Goal: Task Accomplishment & Management: Manage account settings

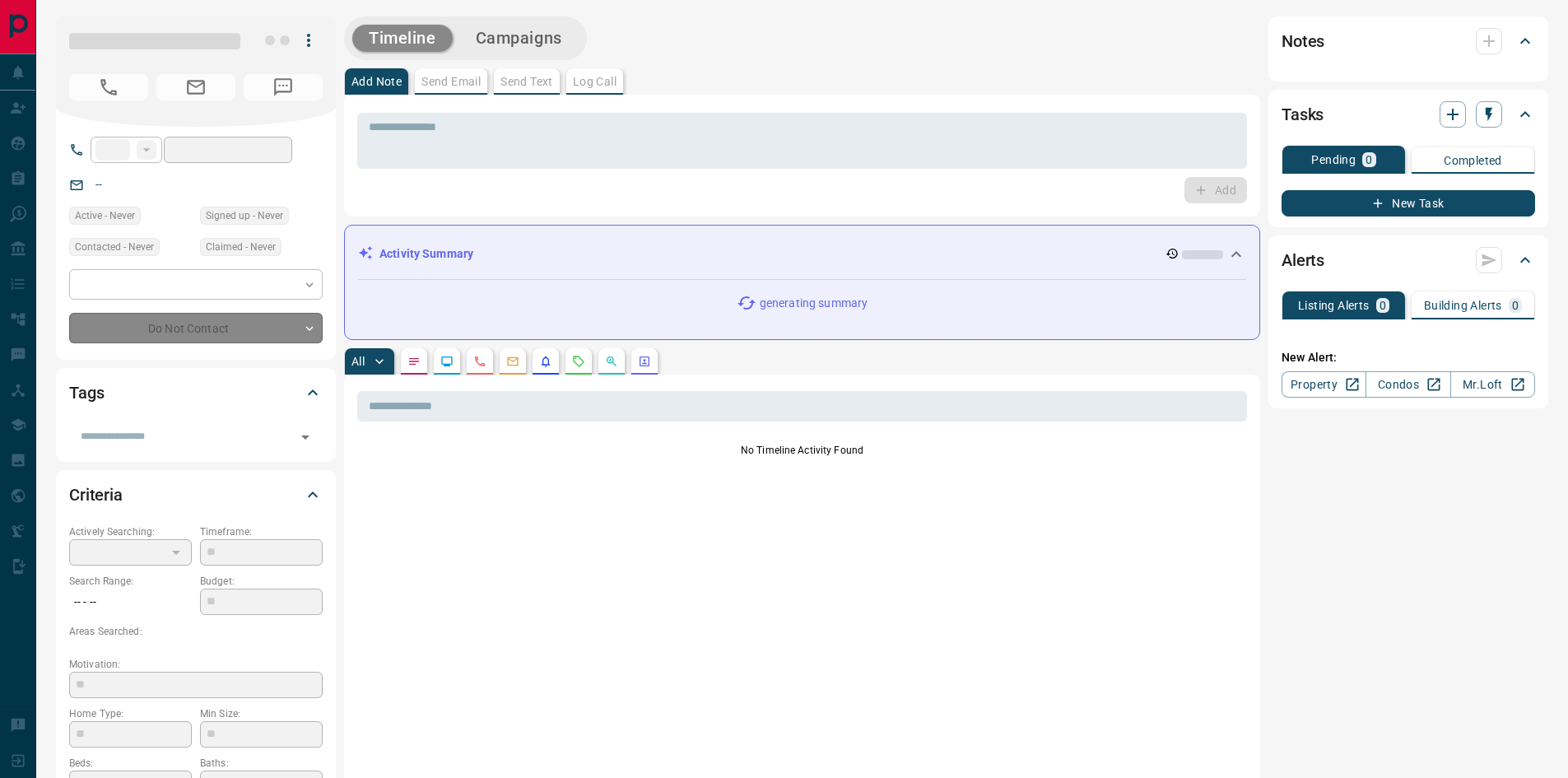
type input "**"
type input "**********"
type input "*"
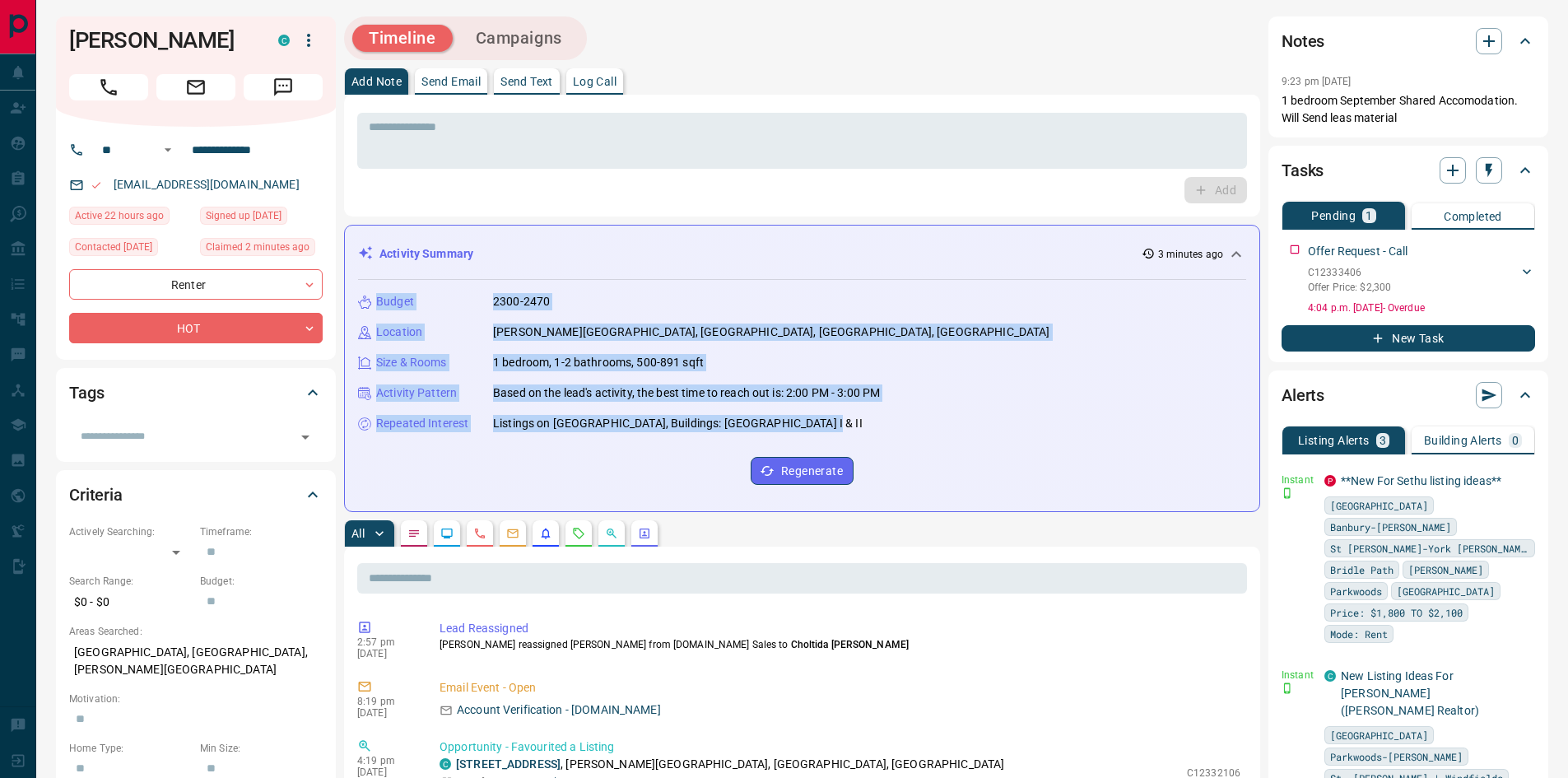
drag, startPoint x: 892, startPoint y: 429, endPoint x: 921, endPoint y: 224, distance: 207.0
click at [953, 344] on div "Budget 2300-2470 Location [PERSON_NAME][GEOGRAPHIC_DATA], [GEOGRAPHIC_DATA], [G…" at bounding box center [801, 389] width 888 height 218
click at [939, 428] on div "Repeated Interest Listings on [GEOGRAPHIC_DATA], Buildings: [GEOGRAPHIC_DATA] I…" at bounding box center [801, 424] width 888 height 17
drag, startPoint x: 939, startPoint y: 428, endPoint x: 944, endPoint y: 223, distance: 205.1
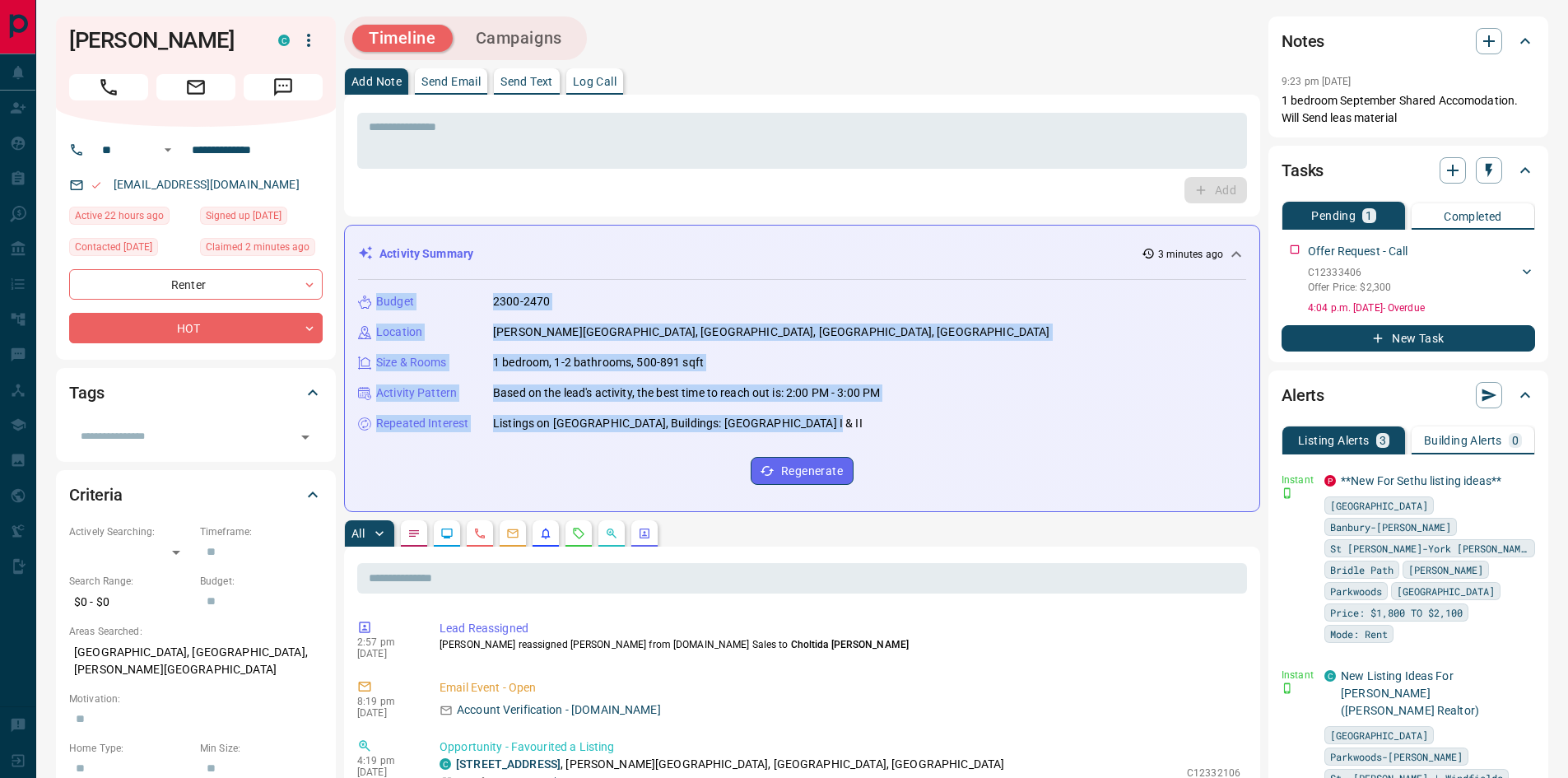
click at [961, 341] on div "Budget 2300-2470 Location [PERSON_NAME][GEOGRAPHIC_DATA], [GEOGRAPHIC_DATA], [G…" at bounding box center [801, 389] width 888 height 218
drag, startPoint x: 939, startPoint y: 412, endPoint x: 947, endPoint y: 259, distance: 153.2
click at [947, 259] on div "Activity Summary 3 minutes ago Budget 2300-2470 Location [PERSON_NAME][GEOGRAPH…" at bounding box center [802, 368] width 916 height 287
click at [960, 373] on div "Budget 2300-2470 Location [PERSON_NAME][GEOGRAPHIC_DATA], [GEOGRAPHIC_DATA], [G…" at bounding box center [801, 389] width 888 height 218
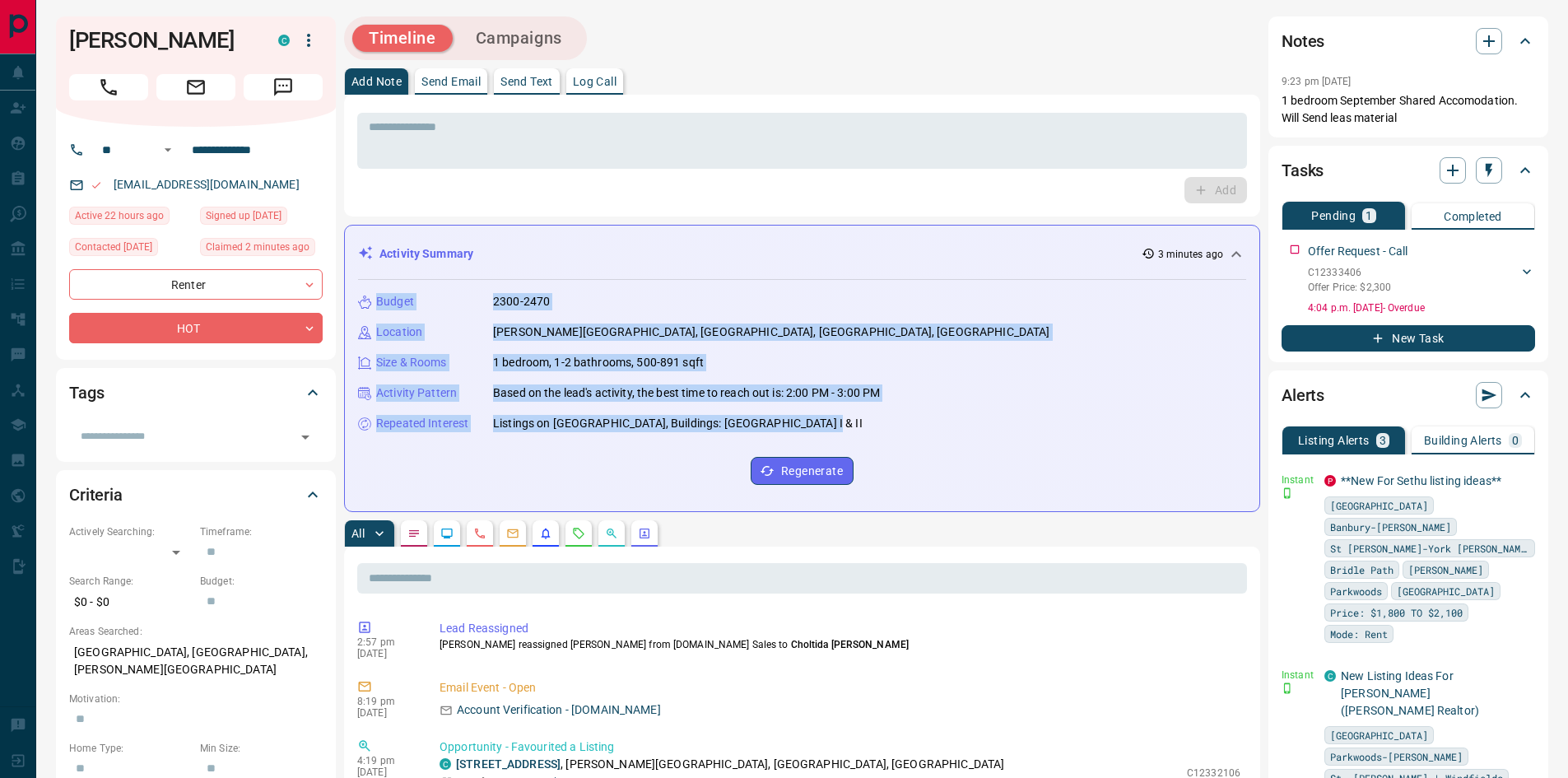
drag, startPoint x: 956, startPoint y: 416, endPoint x: 937, endPoint y: 352, distance: 66.8
click at [972, 225] on div "Activity Summary 3 minutes ago Budget 2300-2470 Location [PERSON_NAME][GEOGRAPH…" at bounding box center [802, 368] width 916 height 287
click at [936, 362] on div "Size & Rooms 1 bedroom, 1-2 bathrooms, 500-891 sqft" at bounding box center [801, 362] width 888 height 17
drag, startPoint x: 967, startPoint y: 427, endPoint x: 988, endPoint y: 256, distance: 172.3
click at [988, 256] on div "Activity Summary 3 minutes ago Budget 2300-2470 Location [PERSON_NAME][GEOGRAPH…" at bounding box center [802, 368] width 916 height 287
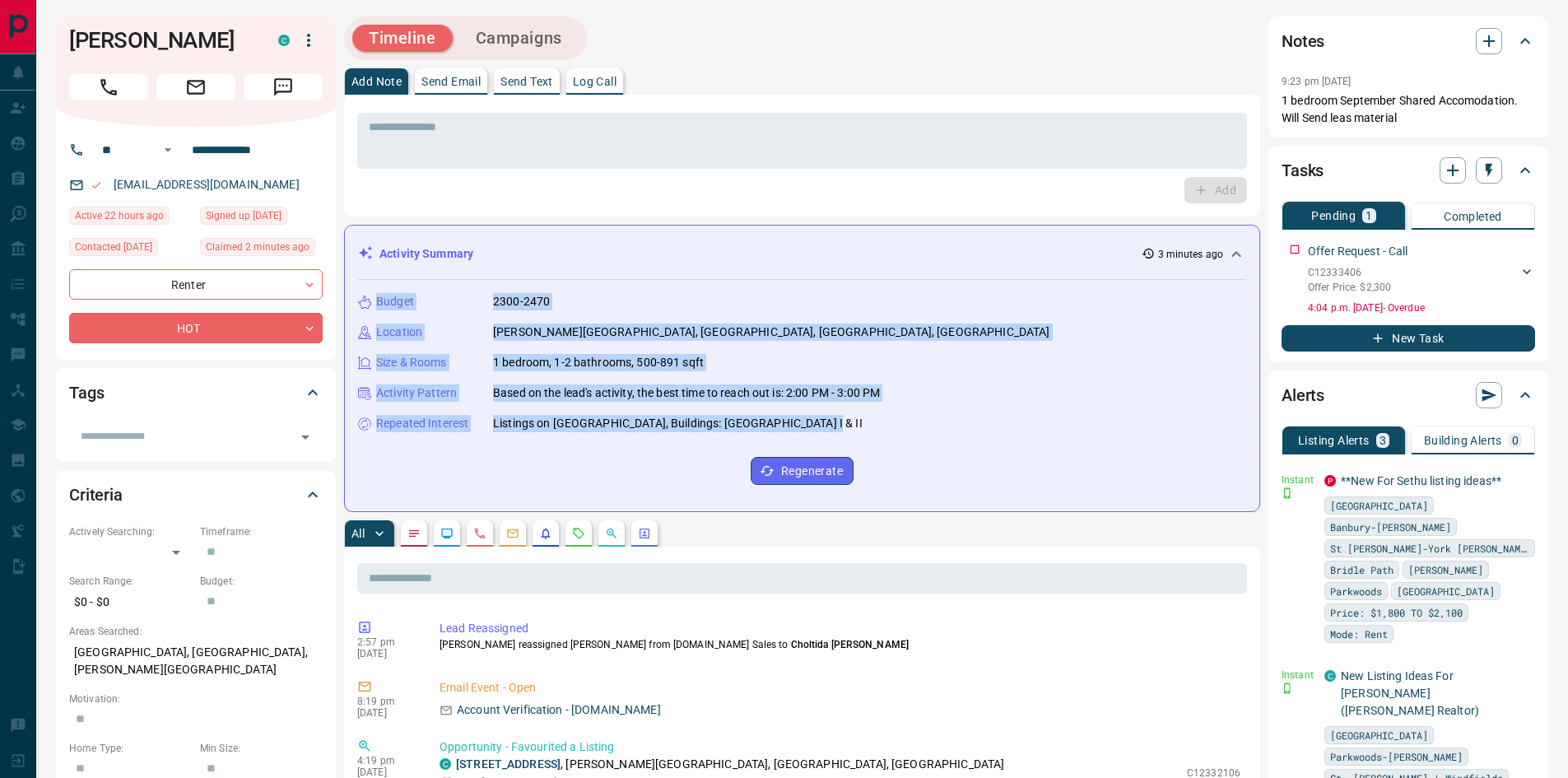
click at [964, 303] on div "Budget 2300-2470" at bounding box center [801, 302] width 888 height 17
drag, startPoint x: 951, startPoint y: 275, endPoint x: 946, endPoint y: 430, distance: 155.1
click at [946, 430] on div "Budget 2300-2470 Location [PERSON_NAME][GEOGRAPHIC_DATA], [GEOGRAPHIC_DATA], [G…" at bounding box center [801, 383] width 888 height 229
click at [946, 430] on div "Repeated Interest Listings on [GEOGRAPHIC_DATA], Buildings: [GEOGRAPHIC_DATA] I…" at bounding box center [801, 424] width 888 height 17
drag, startPoint x: 946, startPoint y: 430, endPoint x: 962, endPoint y: 164, distance: 266.5
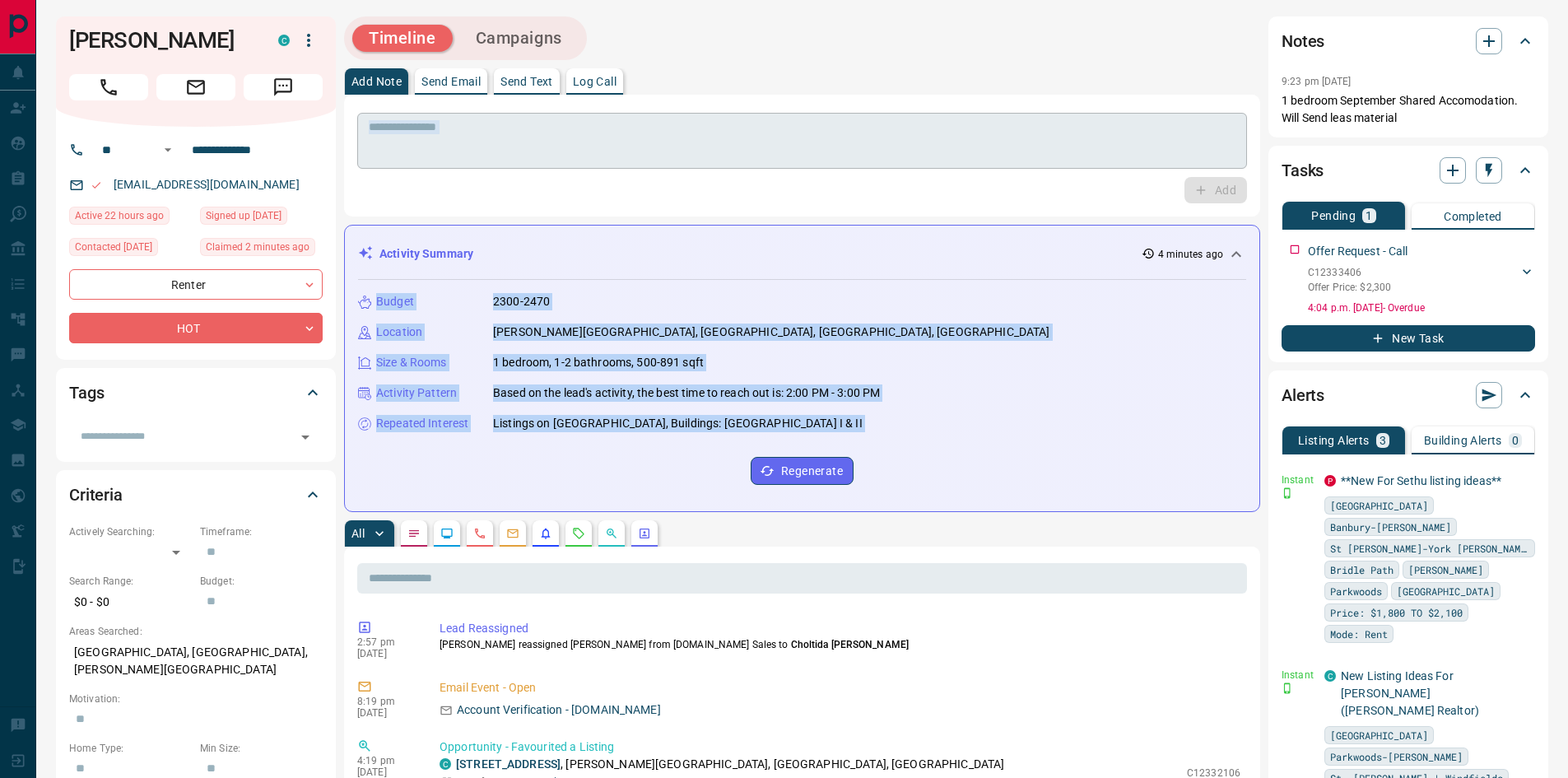
click at [970, 273] on hr at bounding box center [801, 274] width 888 height 10
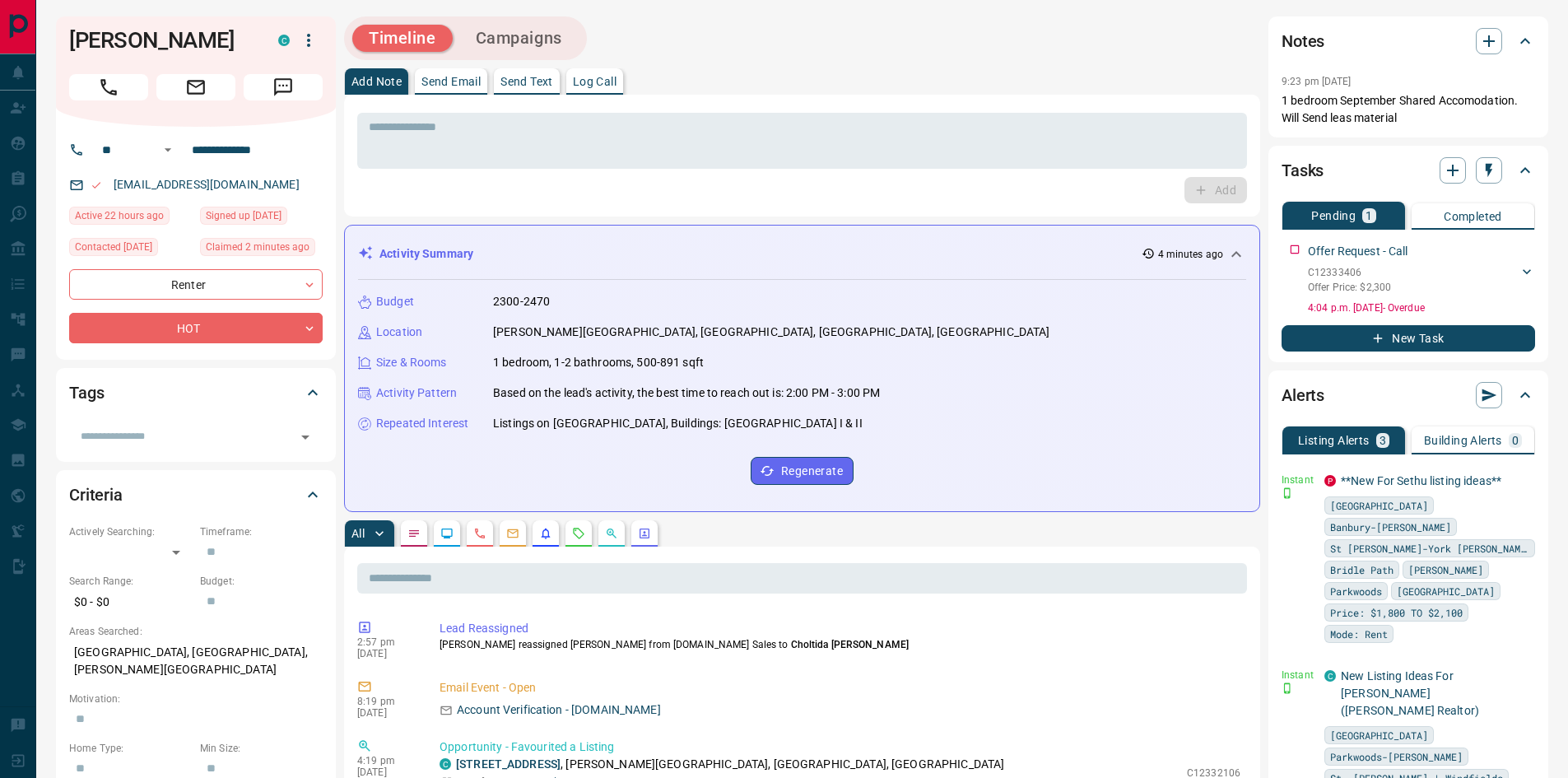
click at [950, 206] on div "* ​ Add" at bounding box center [802, 155] width 916 height 122
click at [111, 98] on icon "Call" at bounding box center [108, 87] width 22 height 22
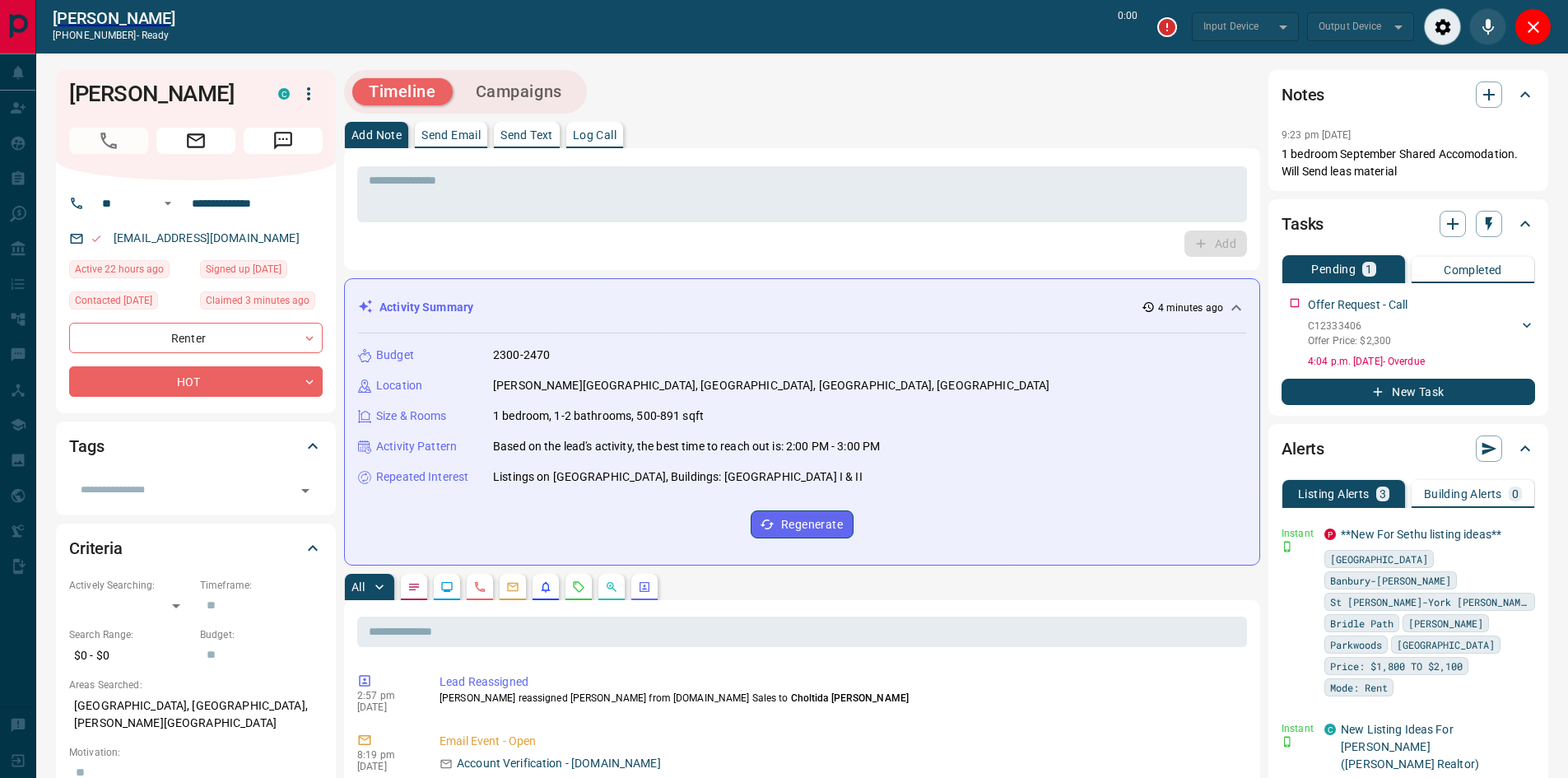
type input "*******"
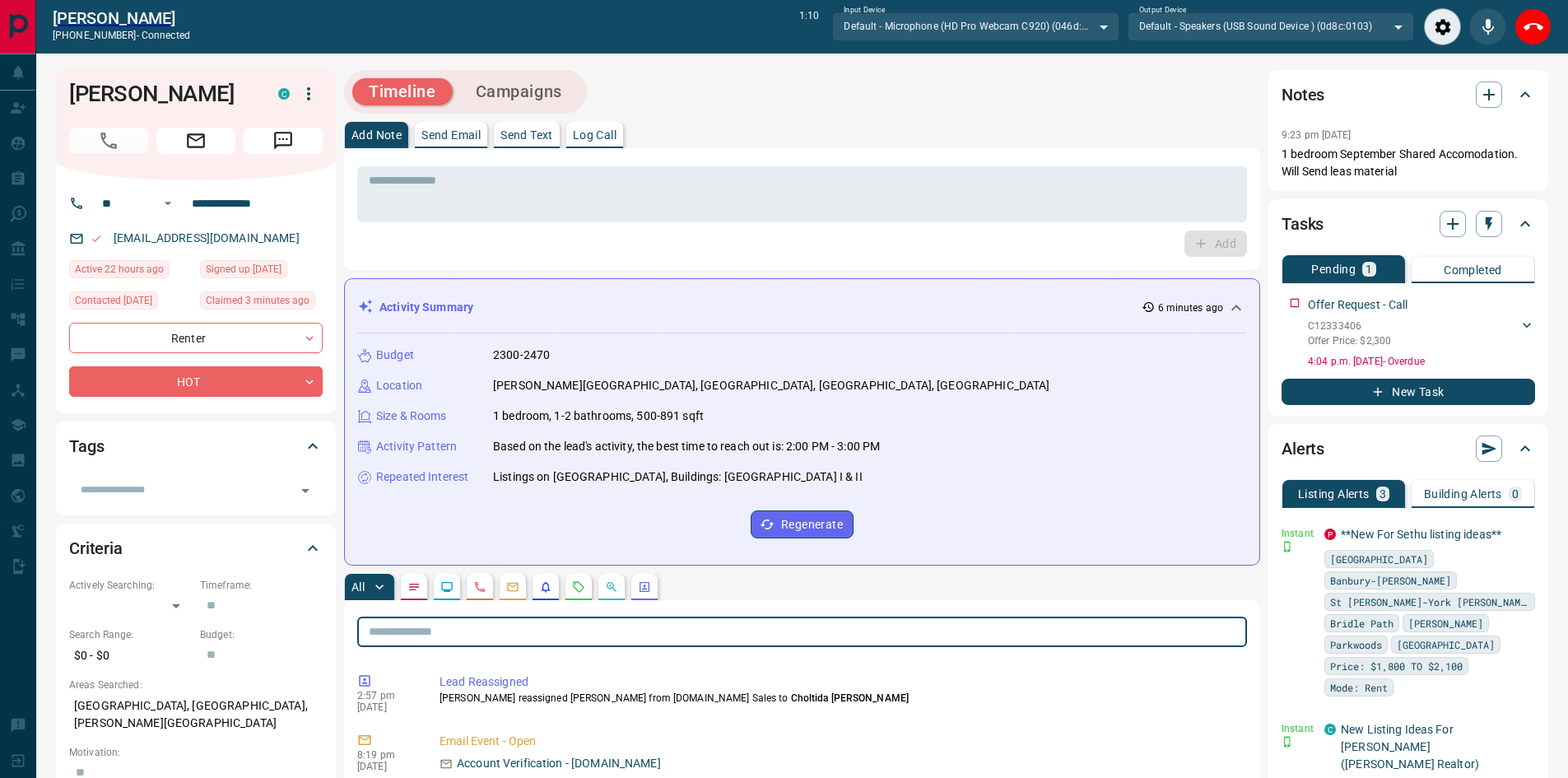
click at [1227, 633] on input "text" at bounding box center [801, 631] width 889 height 30
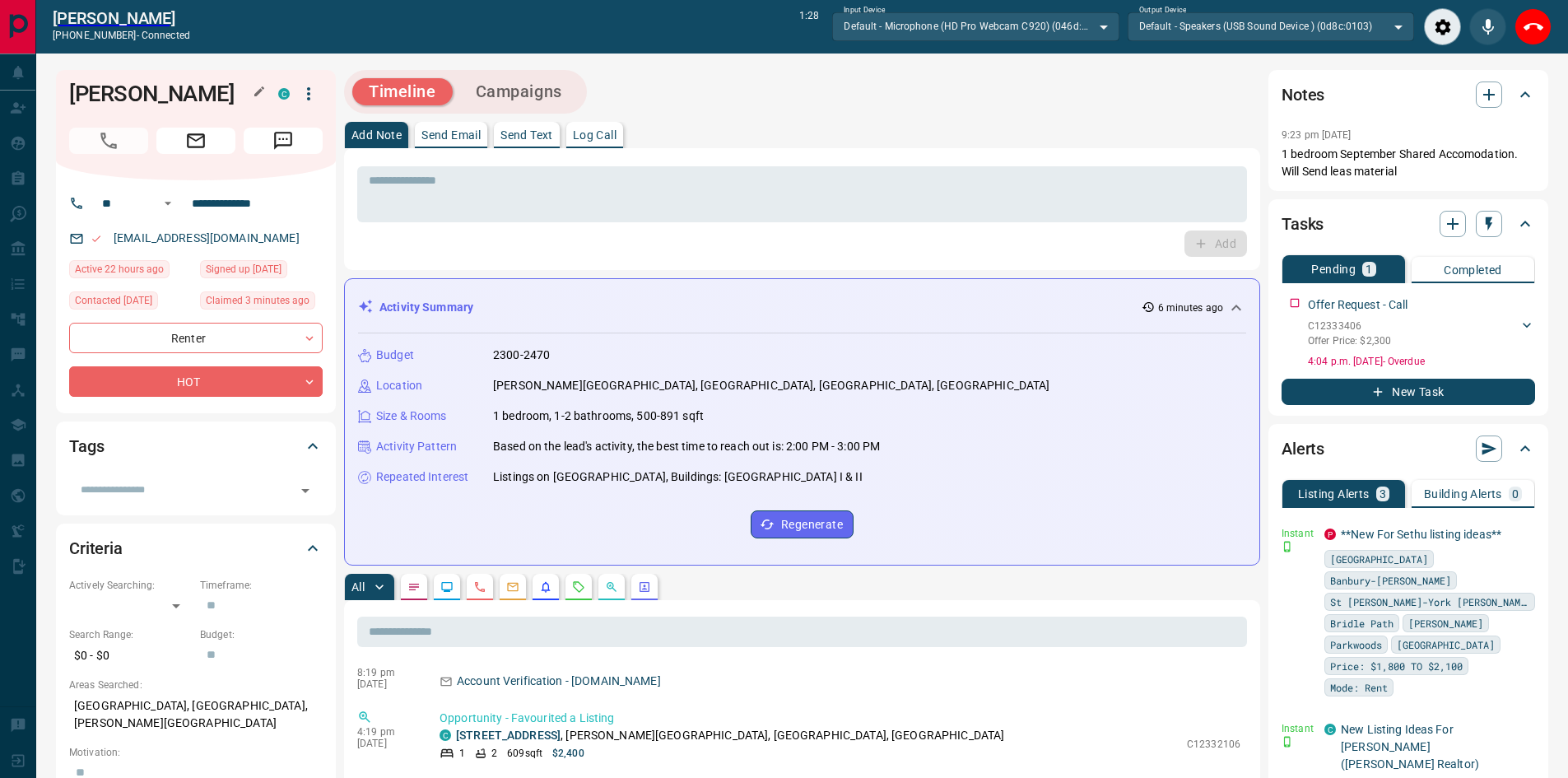
drag, startPoint x: 194, startPoint y: 129, endPoint x: 70, endPoint y: 91, distance: 129.7
click at [70, 91] on h1 "[PERSON_NAME]" at bounding box center [161, 93] width 184 height 26
copy h1 "[PERSON_NAME]"
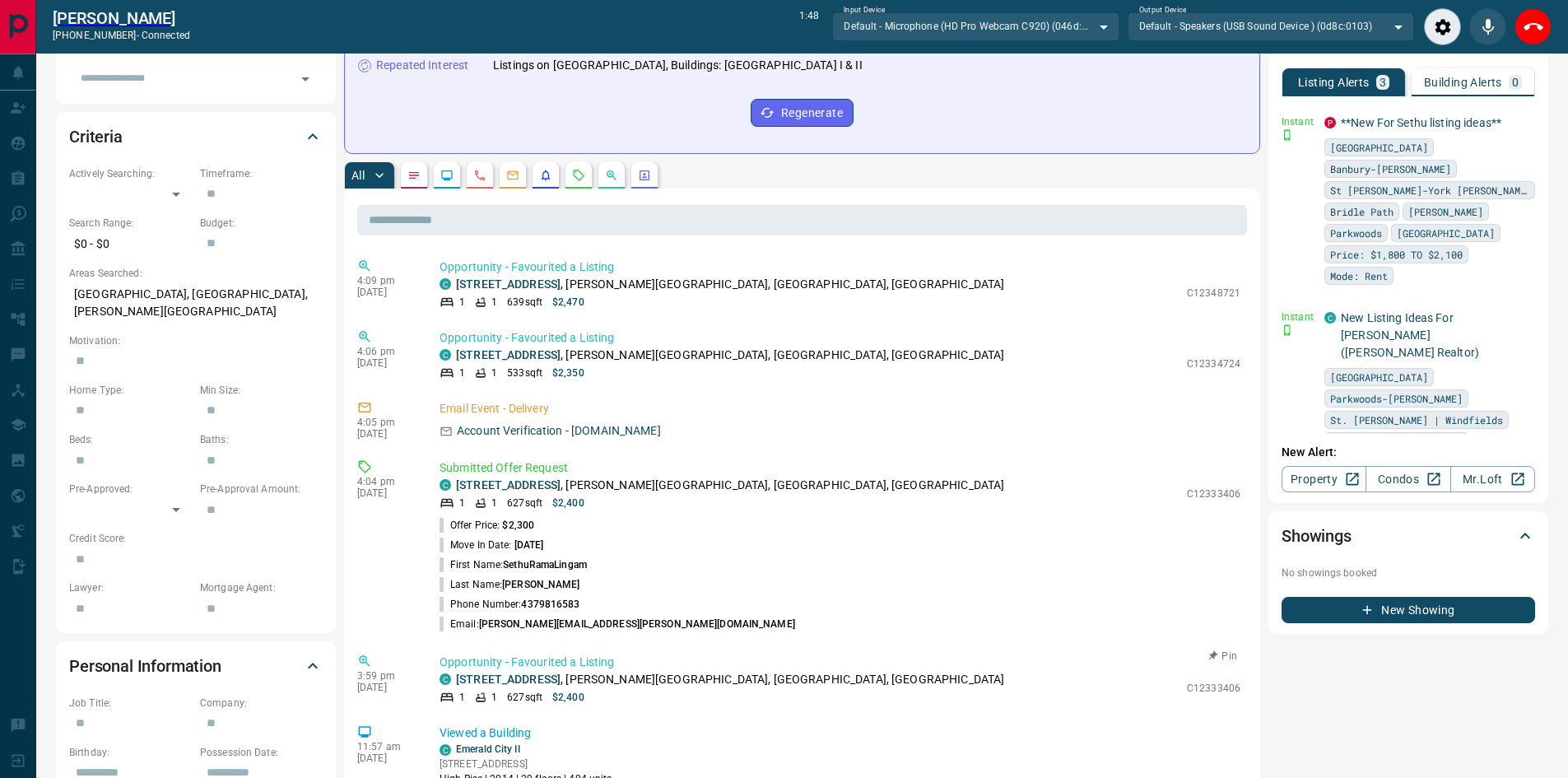
scroll to position [411, 0]
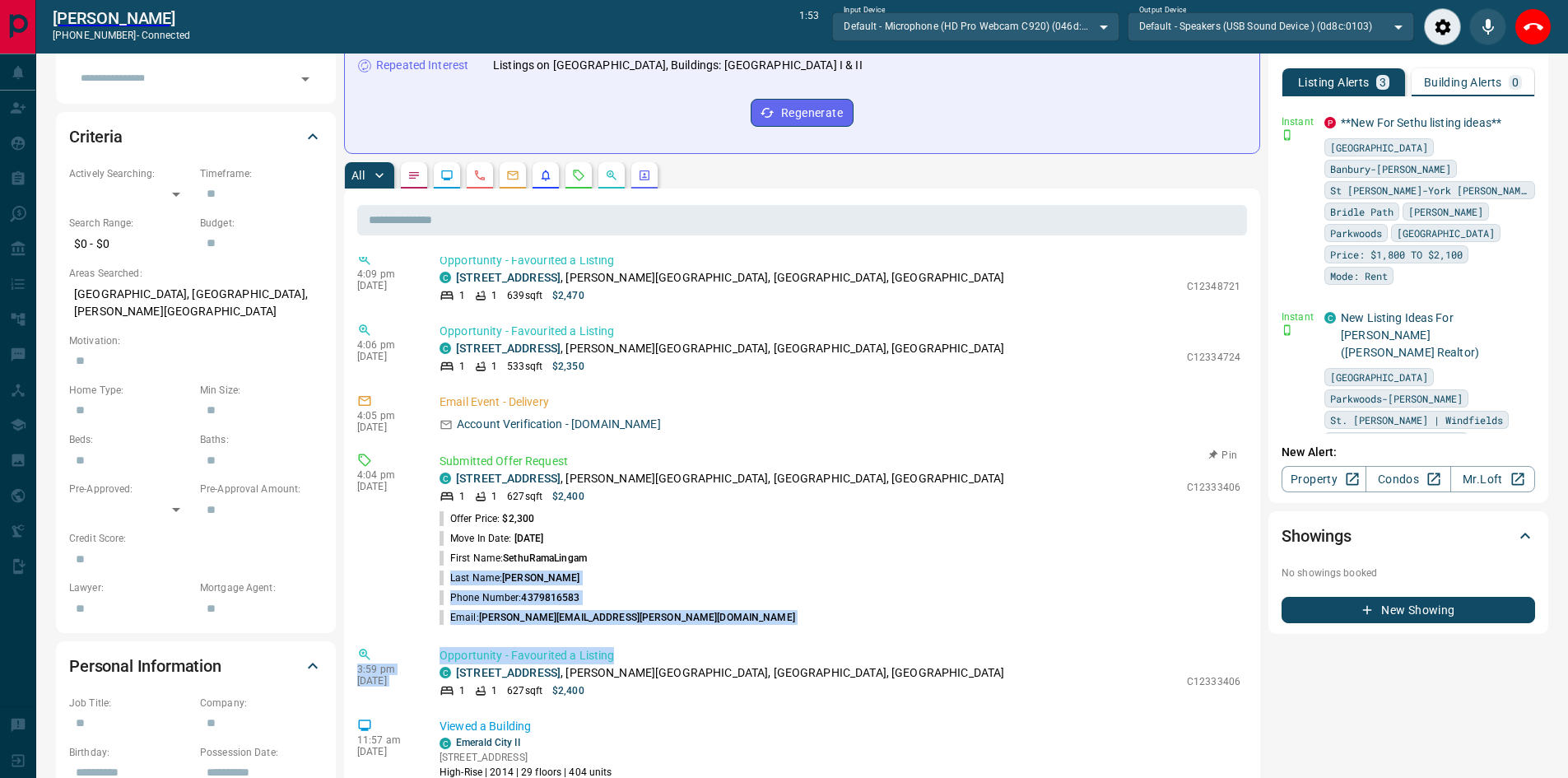
drag, startPoint x: 809, startPoint y: 641, endPoint x: 838, endPoint y: 553, distance: 92.7
click at [830, 596] on li "Phone Number: [PHONE_NUMBER]" at bounding box center [839, 597] width 800 height 20
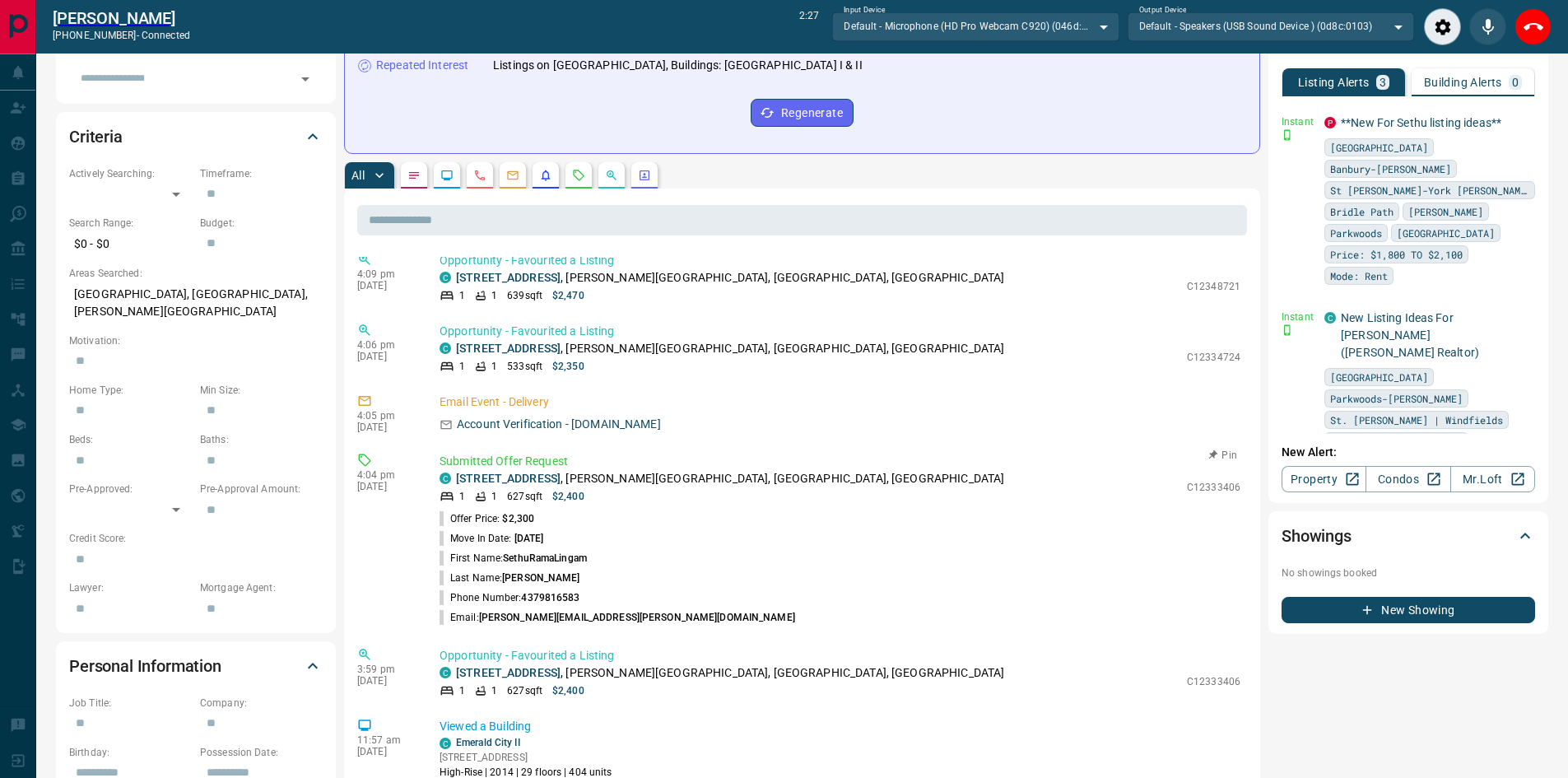
click at [546, 485] on link "[STREET_ADDRESS]" at bounding box center [507, 477] width 105 height 13
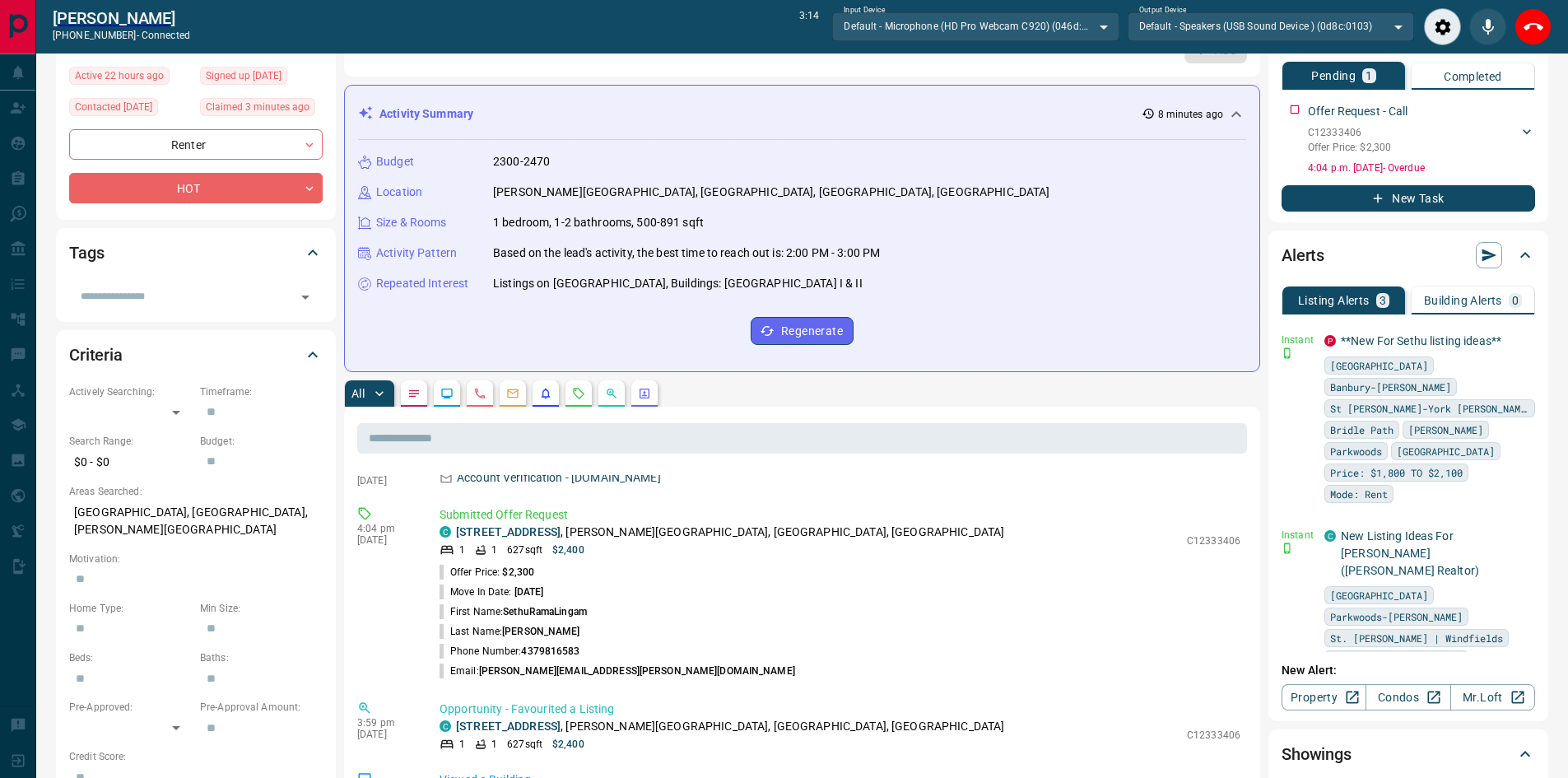
scroll to position [164, 0]
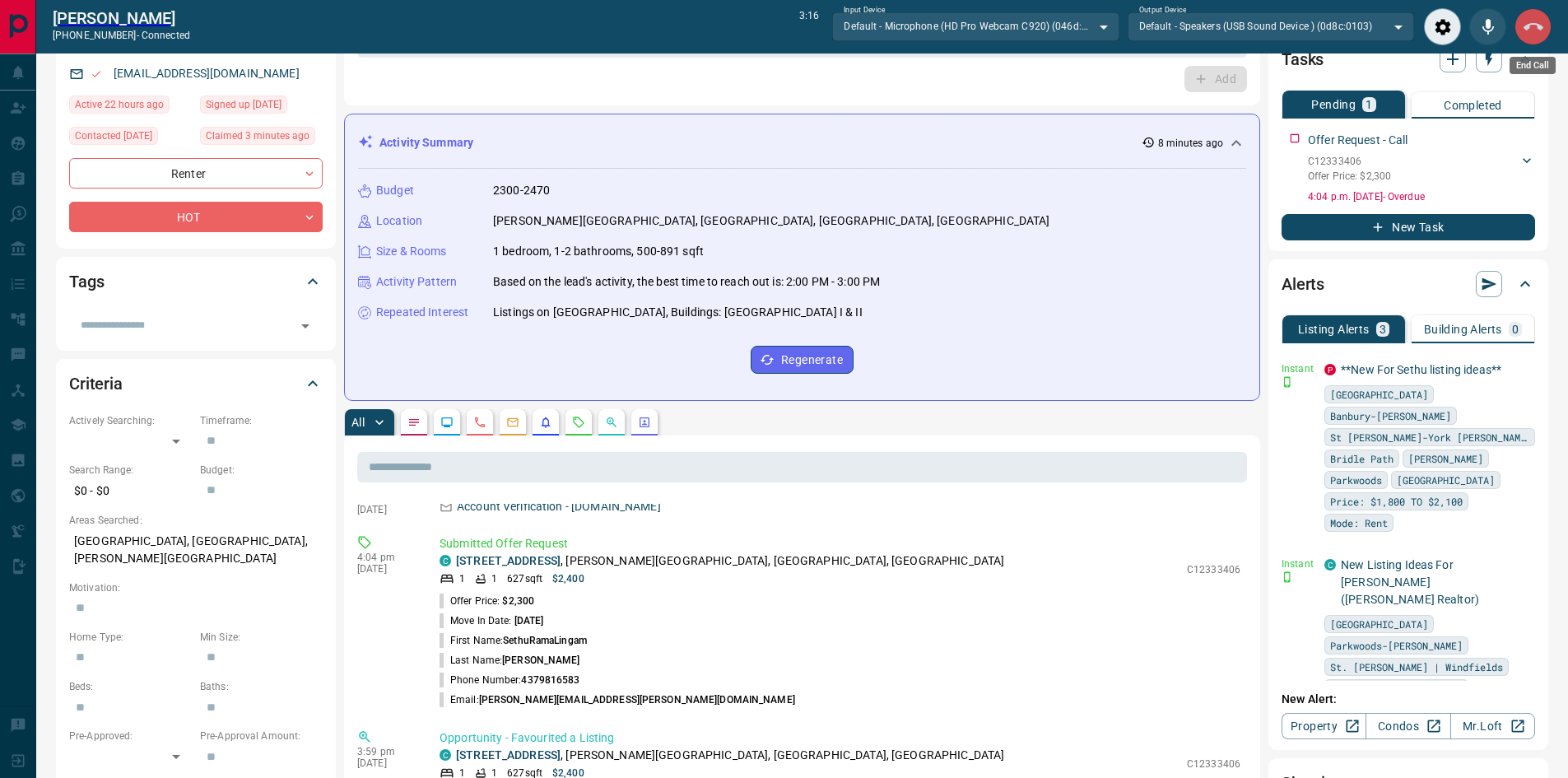
click at [1546, 27] on button "End Call" at bounding box center [1533, 27] width 37 height 37
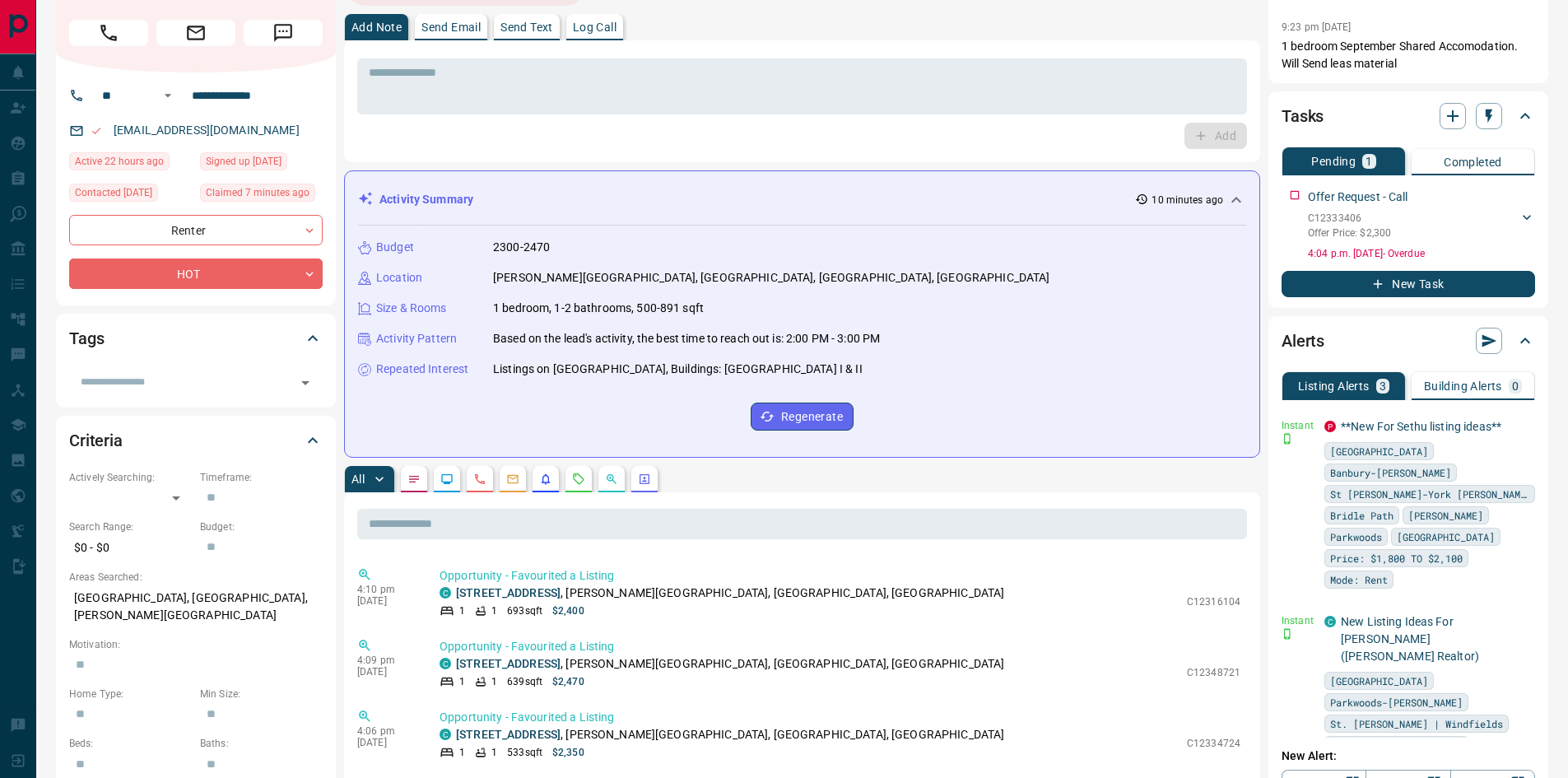
scroll to position [0, 0]
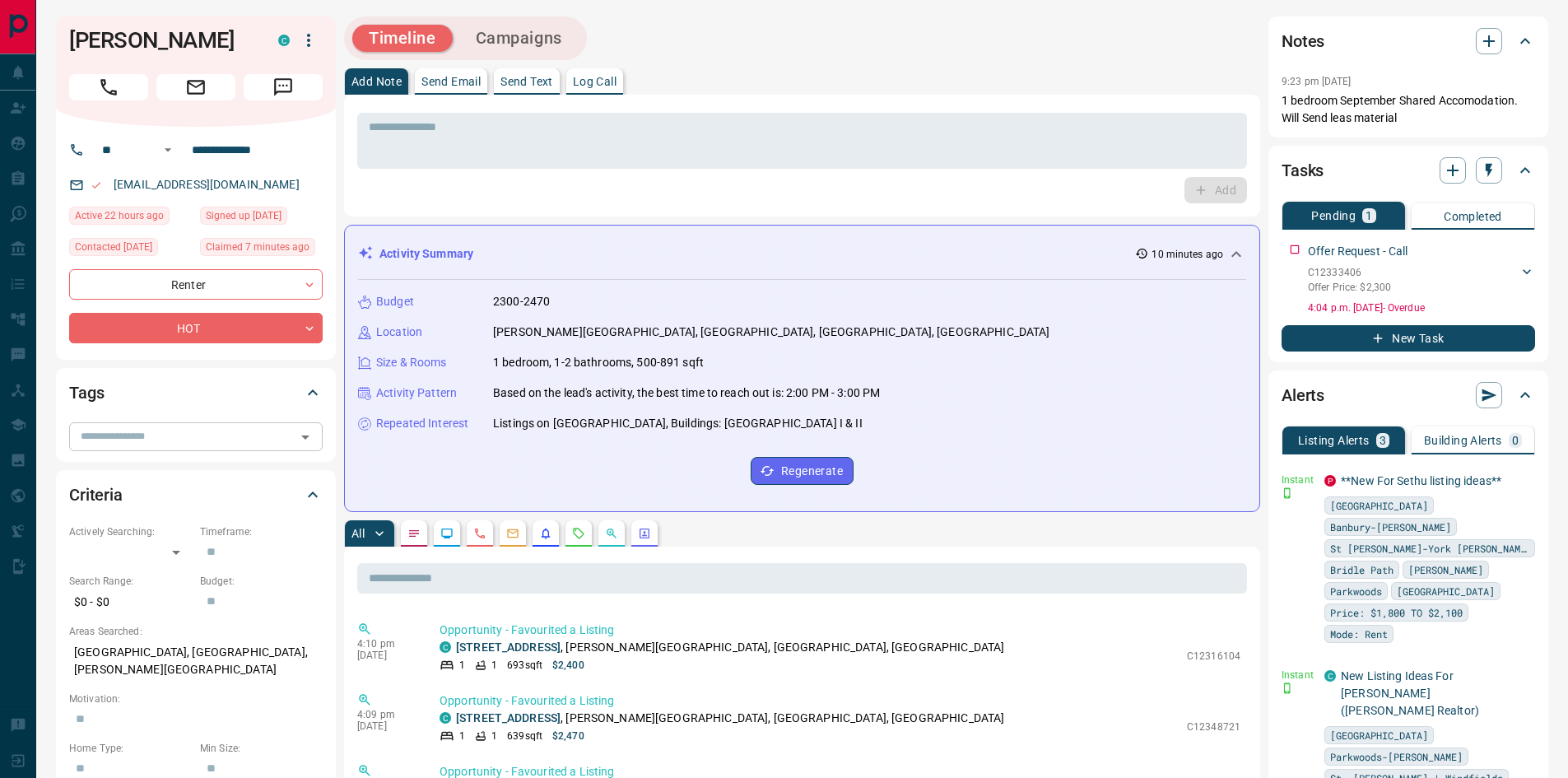
click at [239, 445] on input "text" at bounding box center [182, 436] width 216 height 18
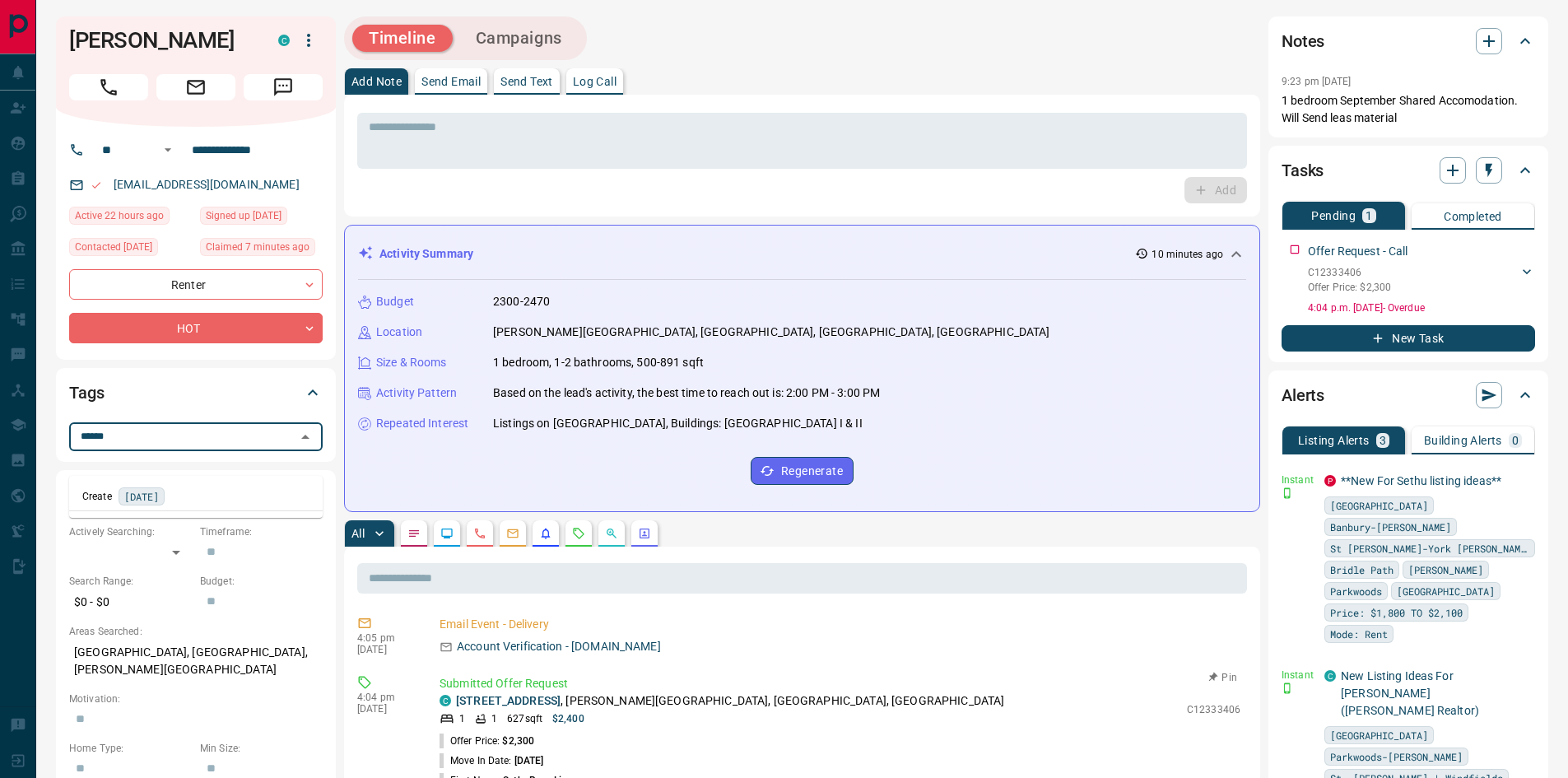
scroll to position [729, 0]
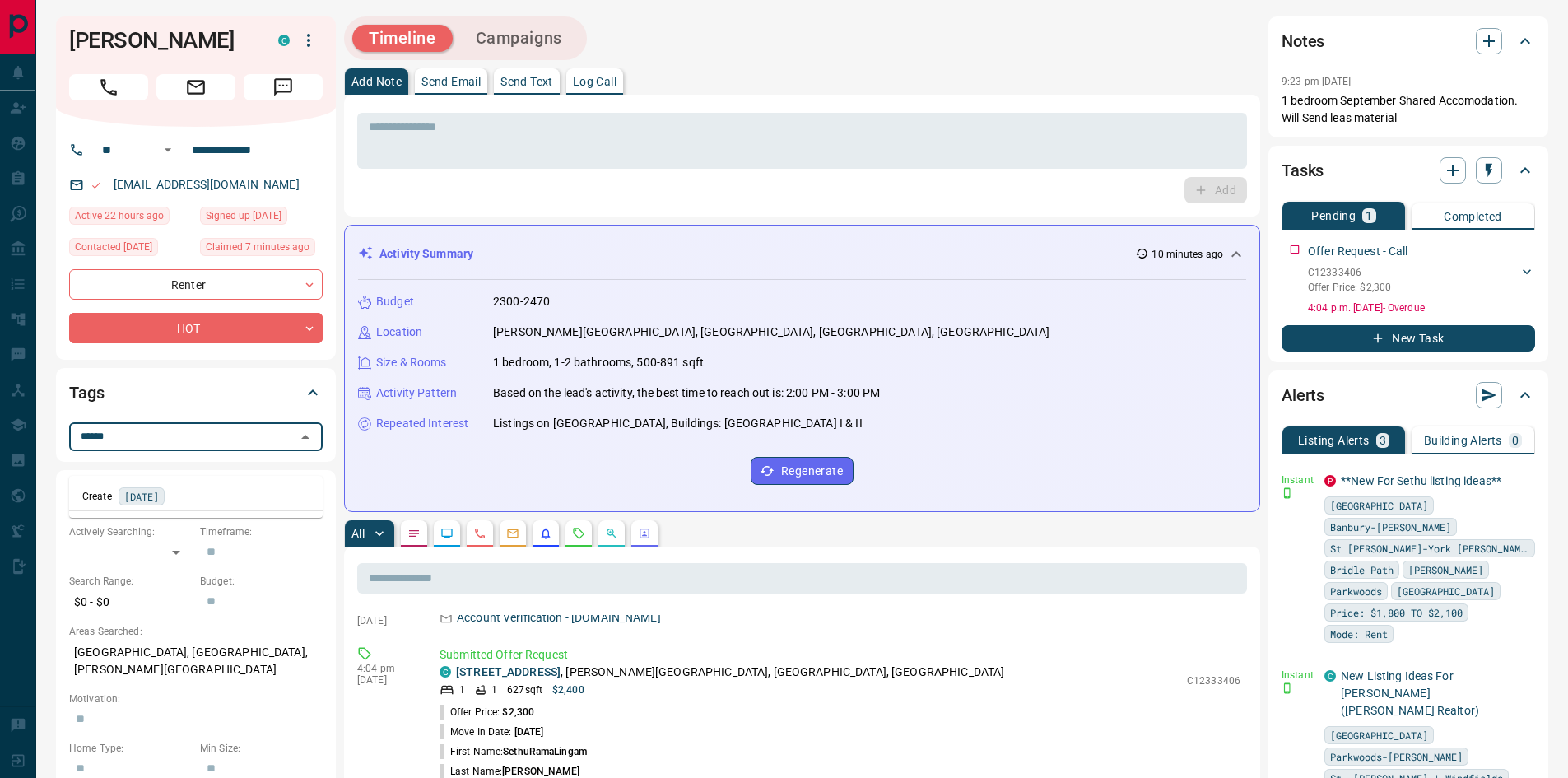
drag, startPoint x: 112, startPoint y: 472, endPoint x: 55, endPoint y: 468, distance: 57.1
click at [56, 461] on div "Tags ****** ​" at bounding box center [196, 415] width 280 height 93
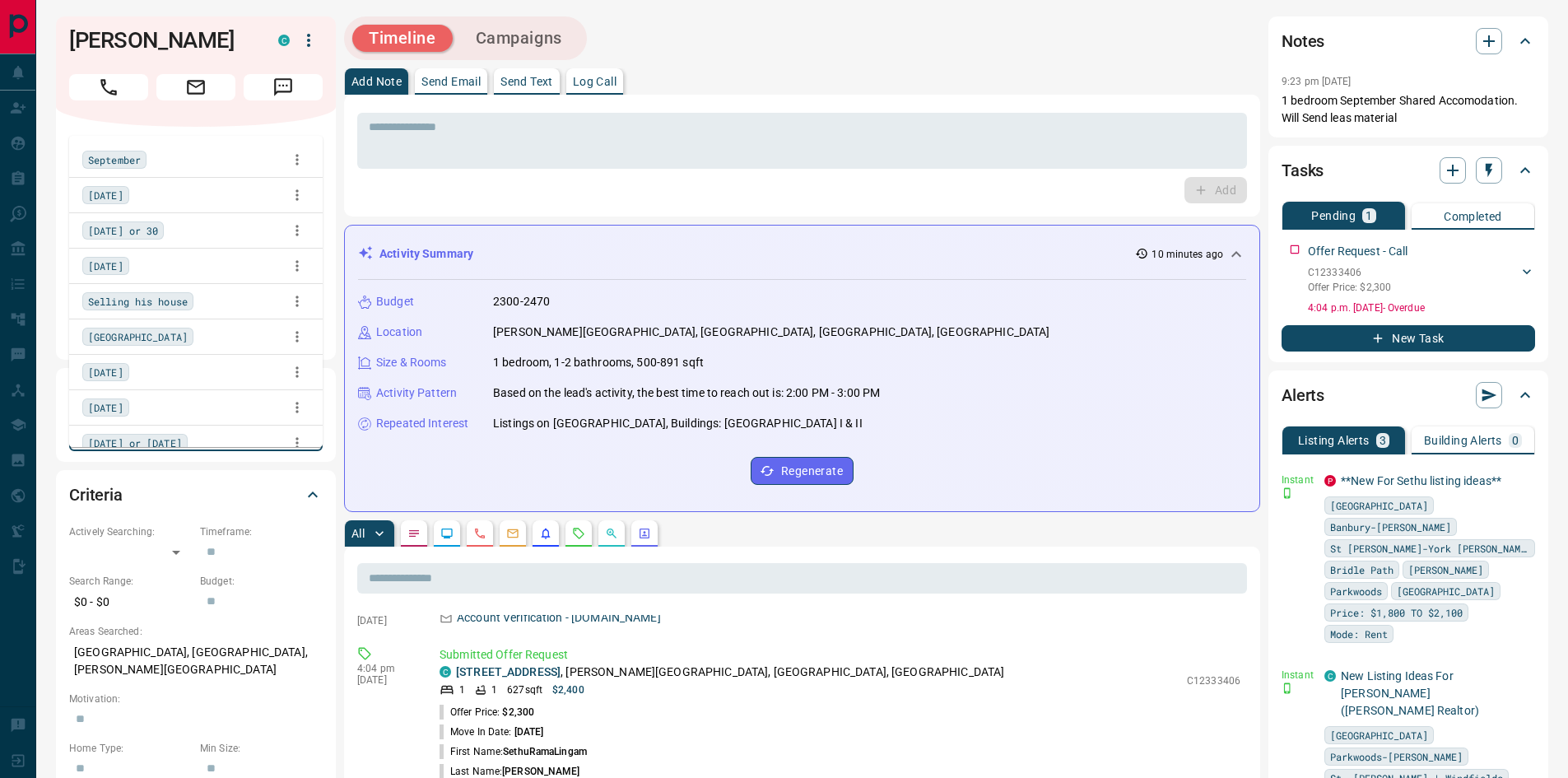
type input "*"
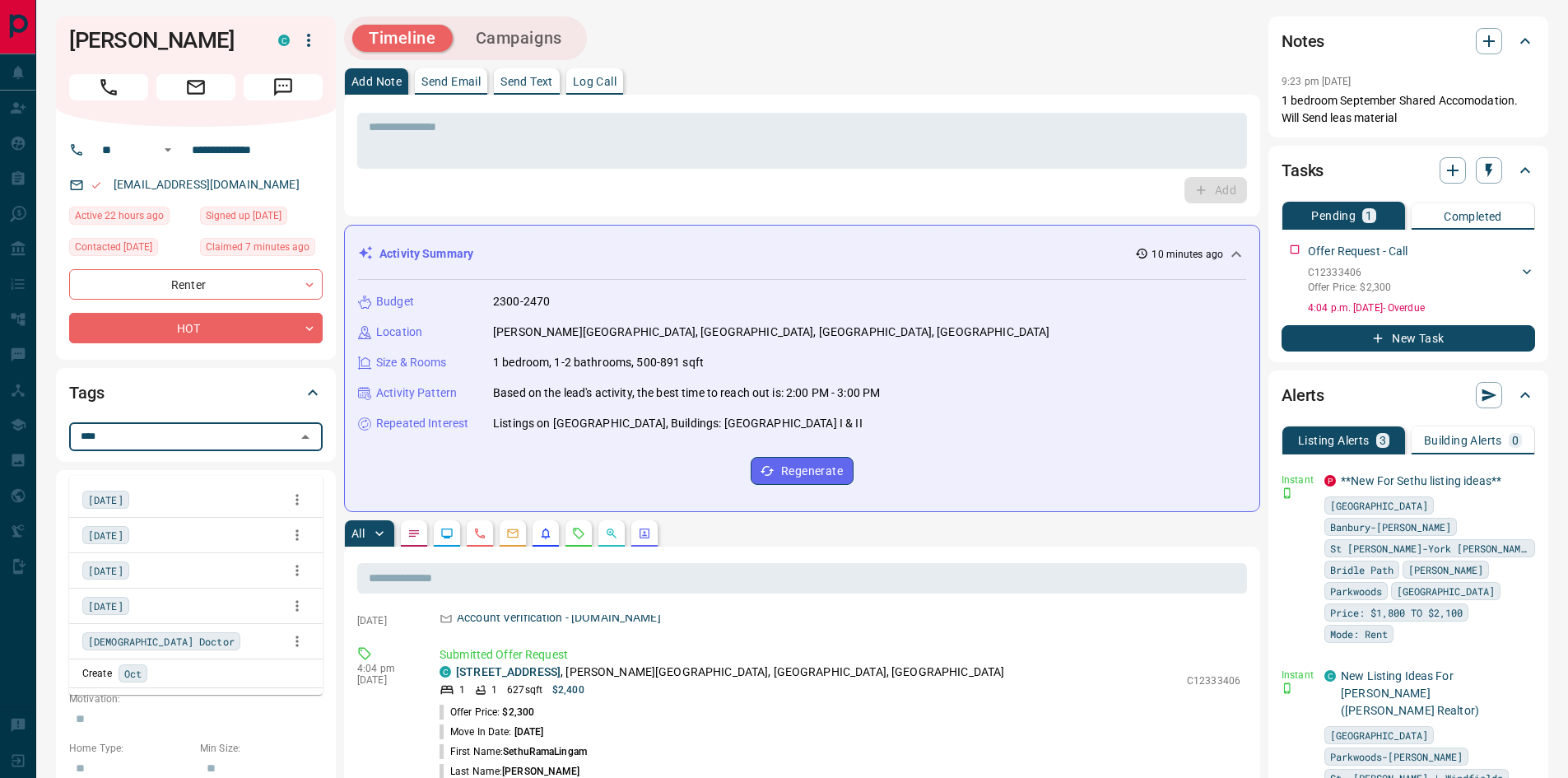
type input "*****"
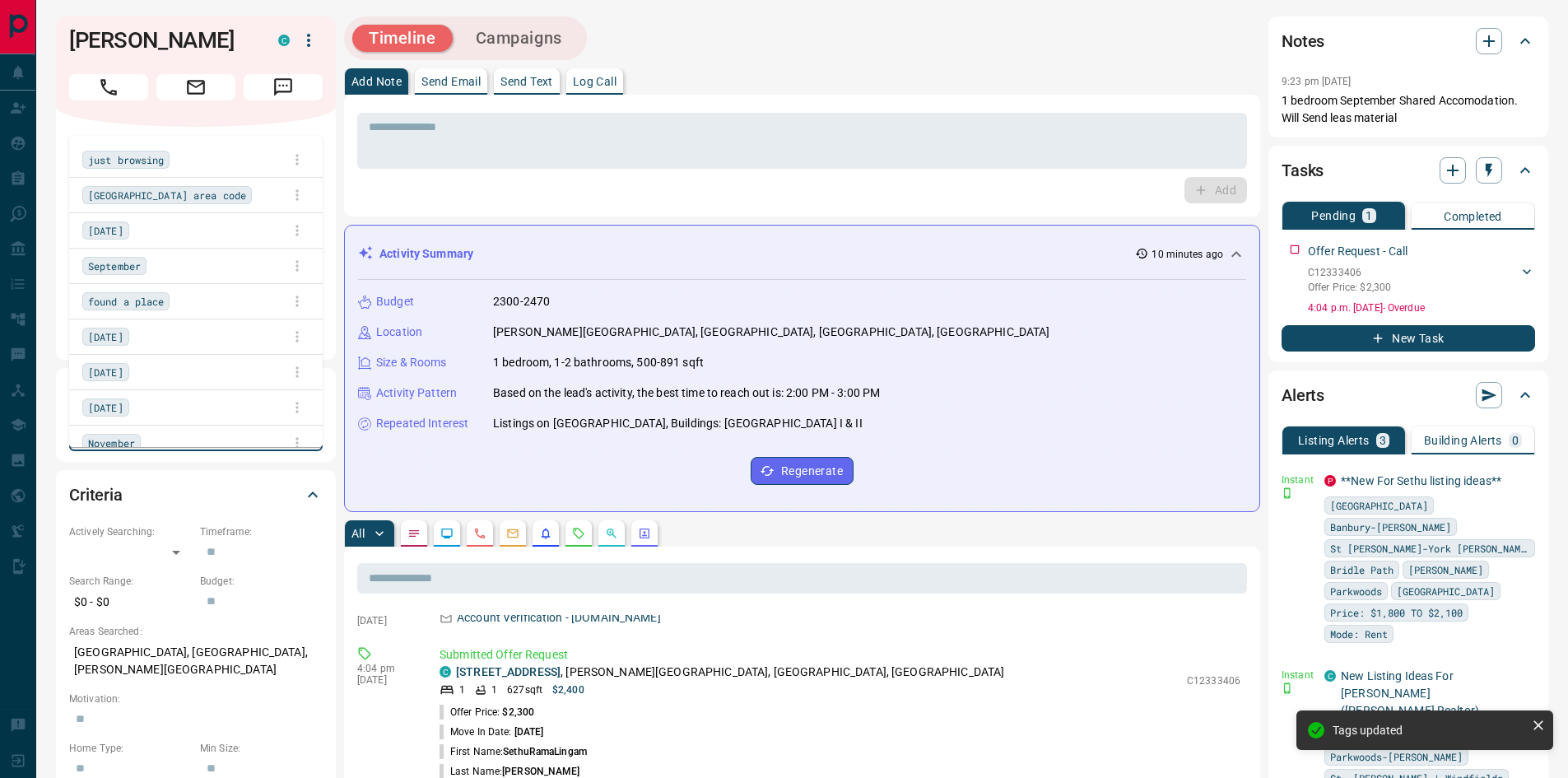
click at [361, 501] on div "Activity Summary 10 minutes ago Budget 2300-2470 Location [PERSON_NAME][GEOGRAP…" at bounding box center [802, 368] width 916 height 287
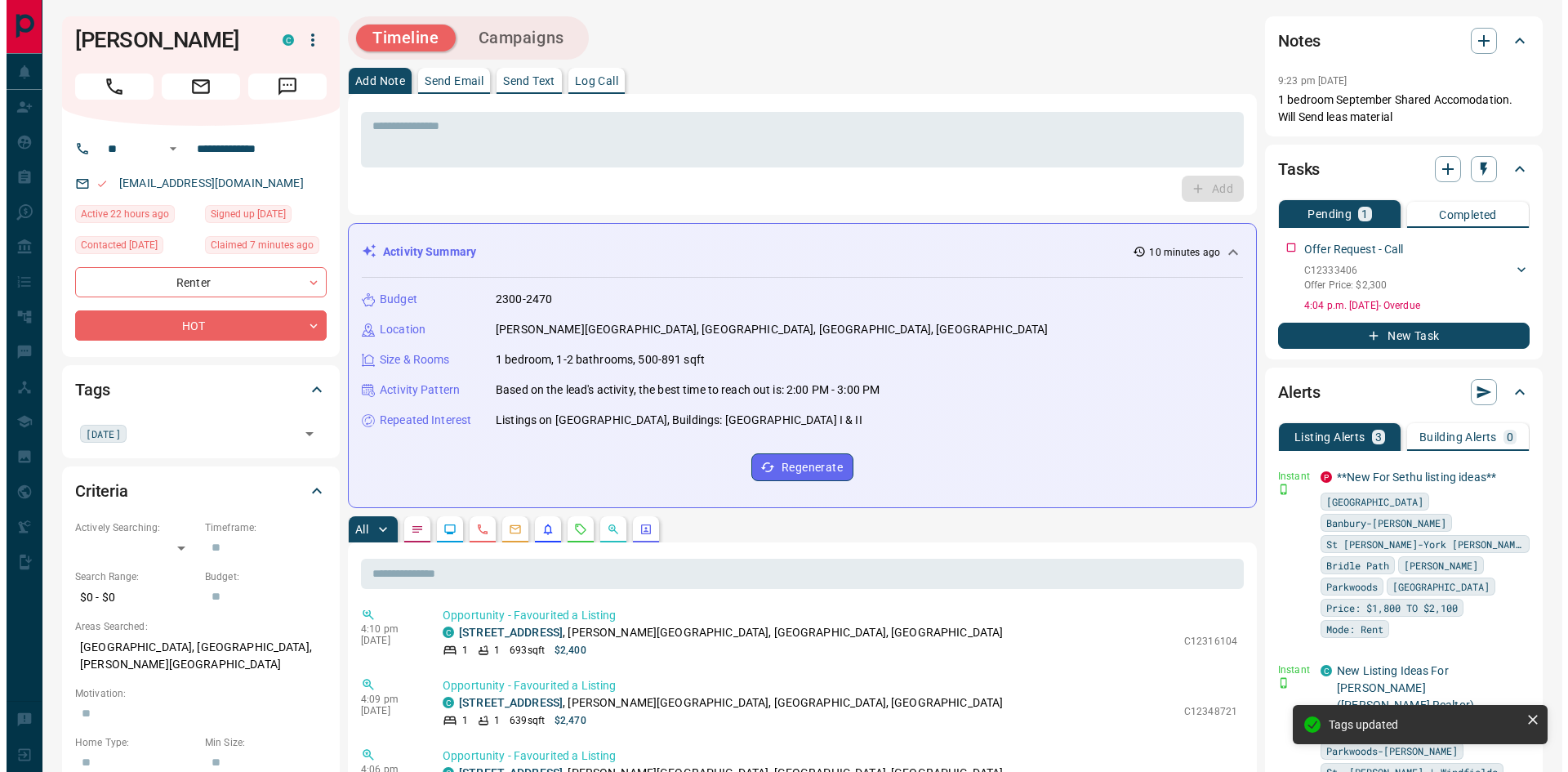
scroll to position [958, 0]
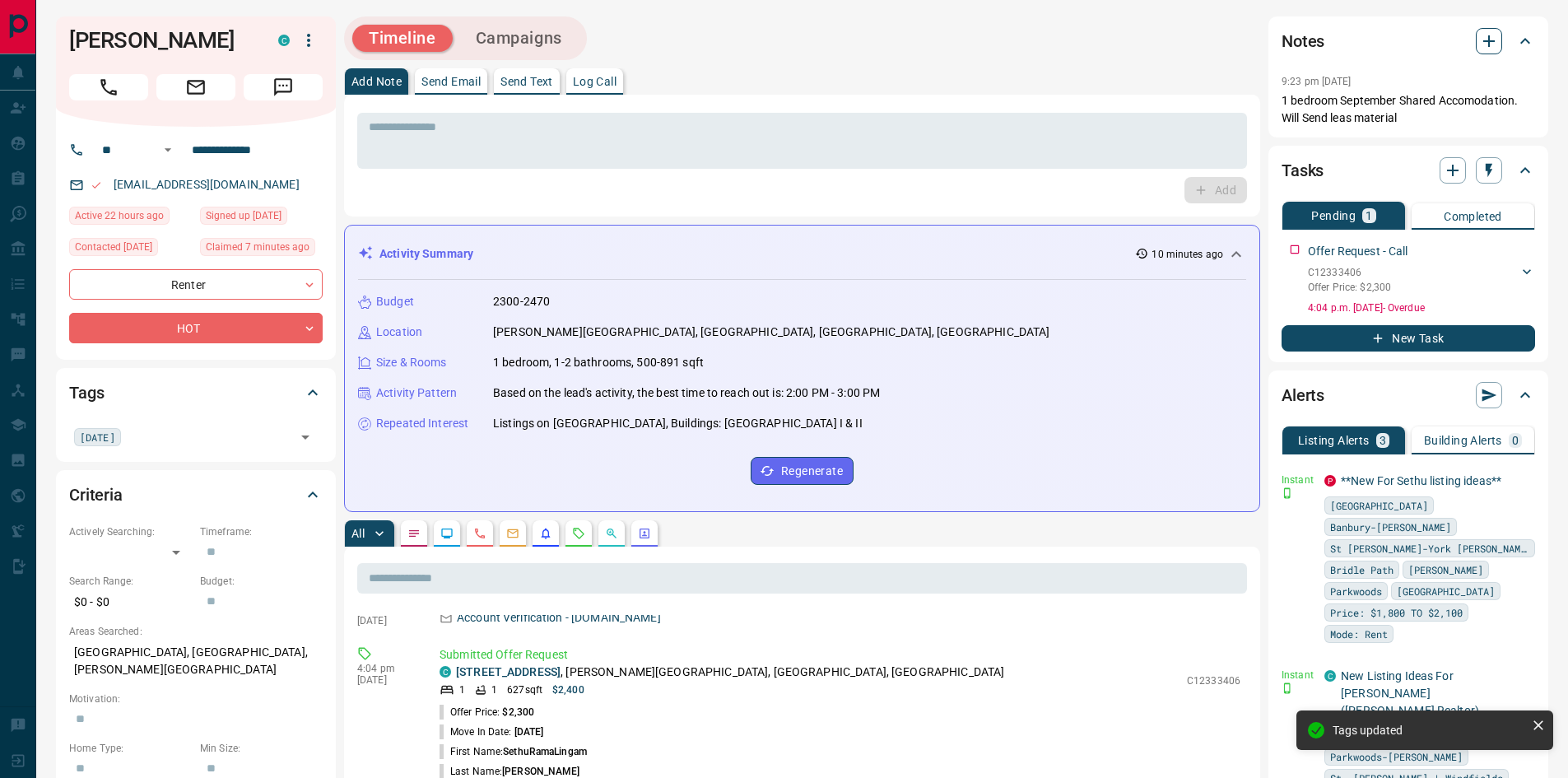
click at [1497, 38] on icon "button" at bounding box center [1488, 41] width 20 height 20
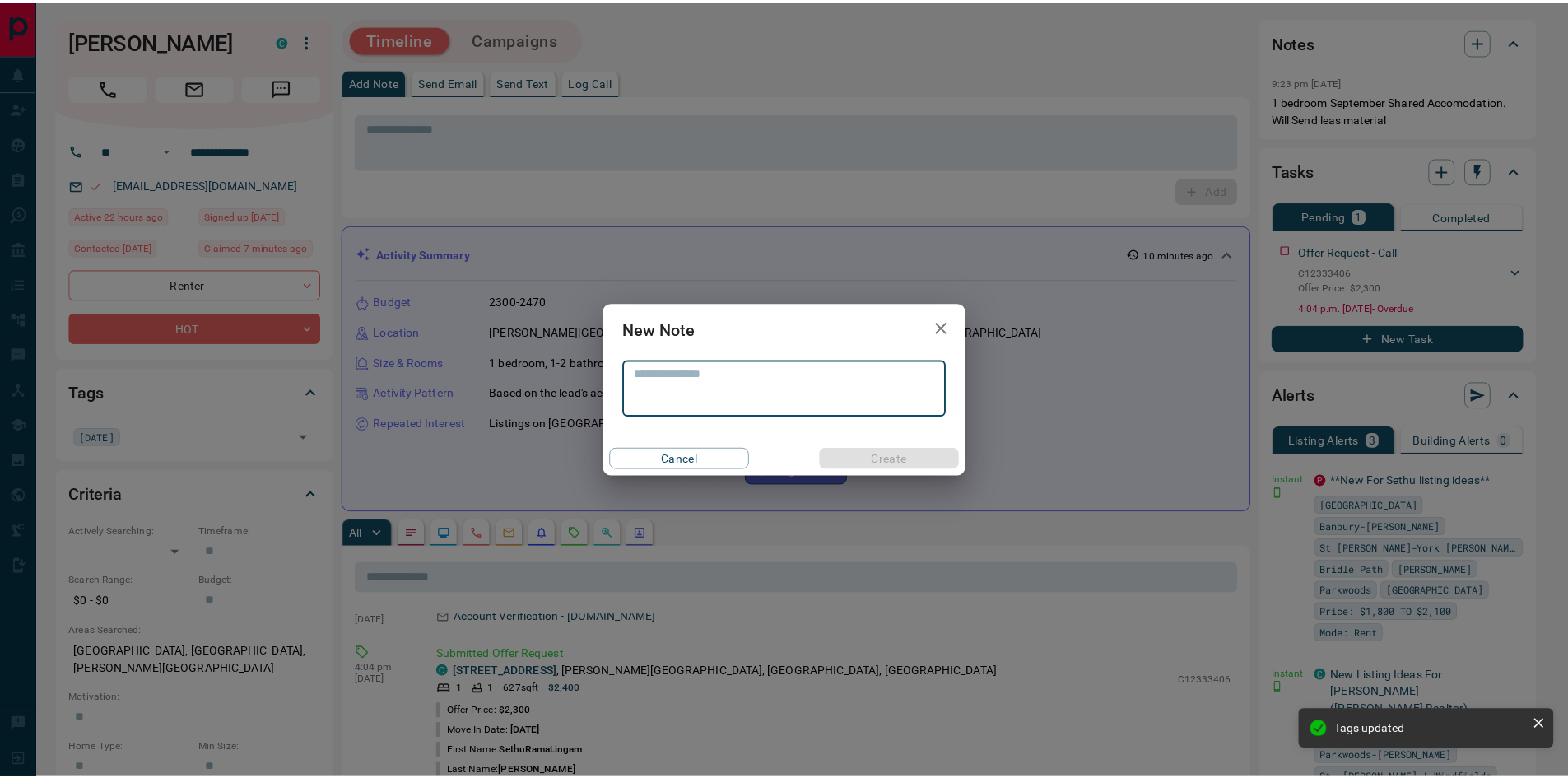
scroll to position [800, 0]
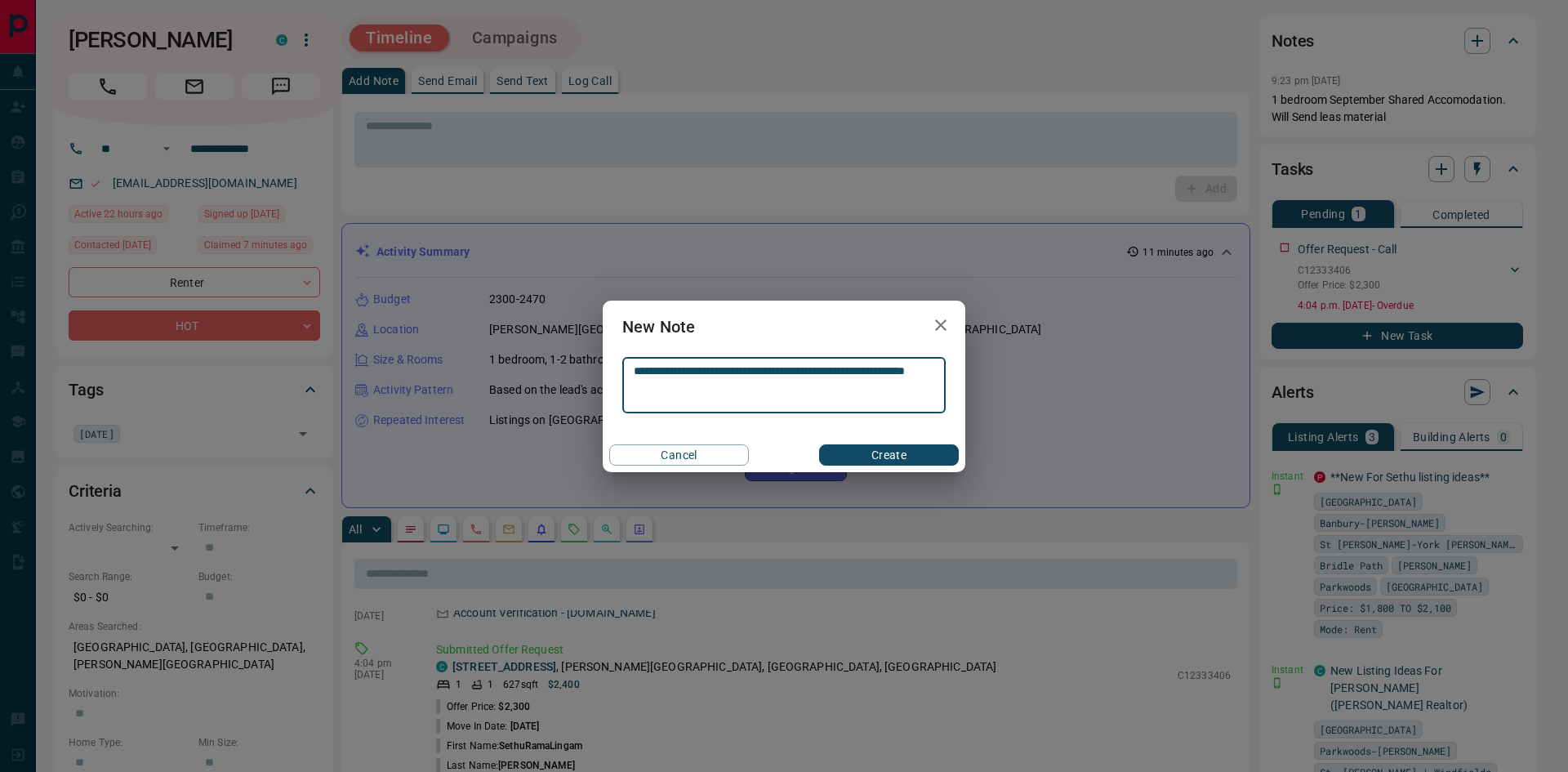
click at [876, 379] on textarea "**********" at bounding box center [784, 385] width 300 height 42
click at [880, 377] on textarea "**********" at bounding box center [784, 385] width 300 height 42
click at [879, 374] on textarea "**********" at bounding box center [784, 385] width 300 height 42
type textarea "**********"
click at [877, 458] on button "Create" at bounding box center [889, 455] width 140 height 21
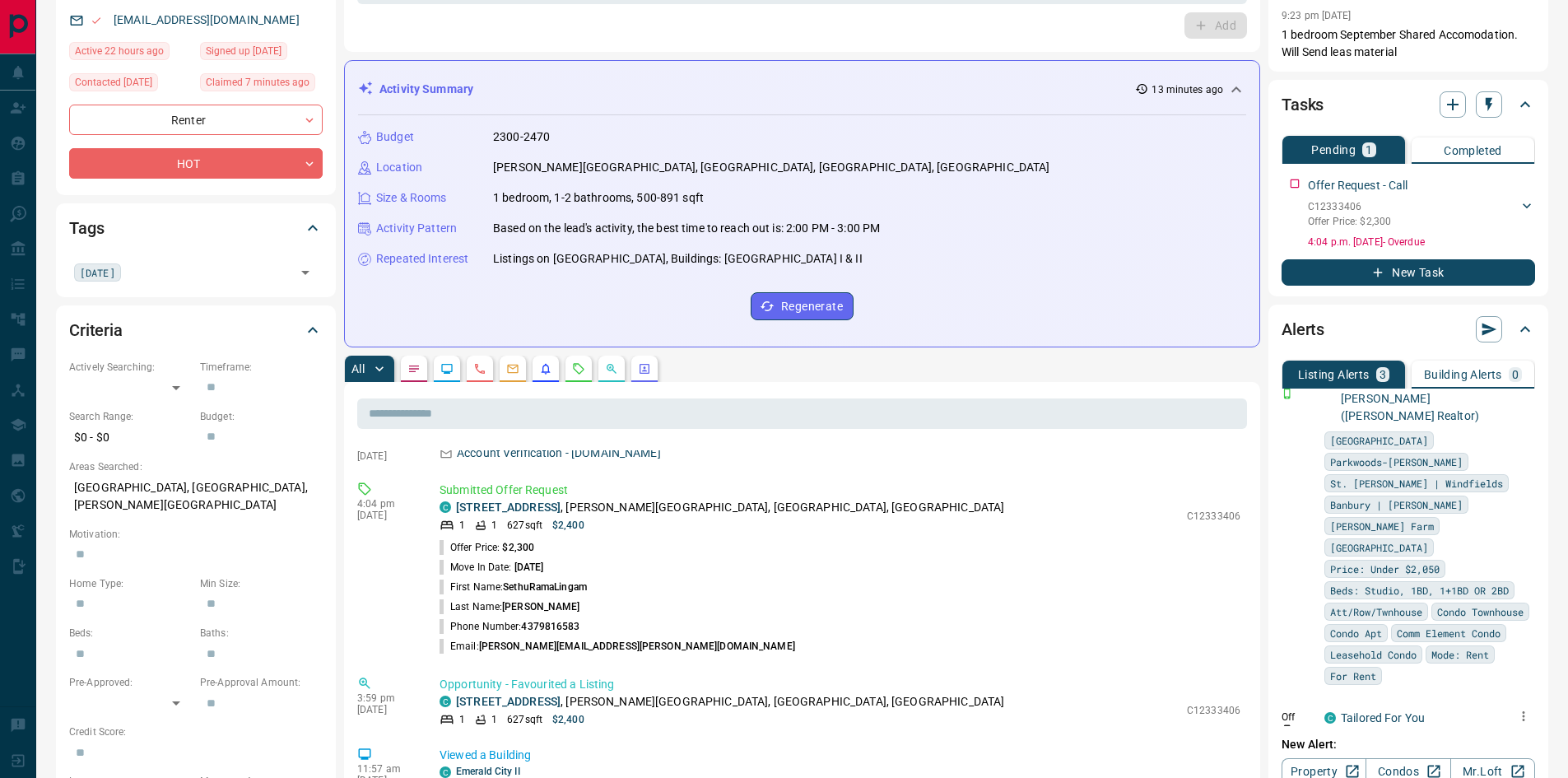
scroll to position [247, 0]
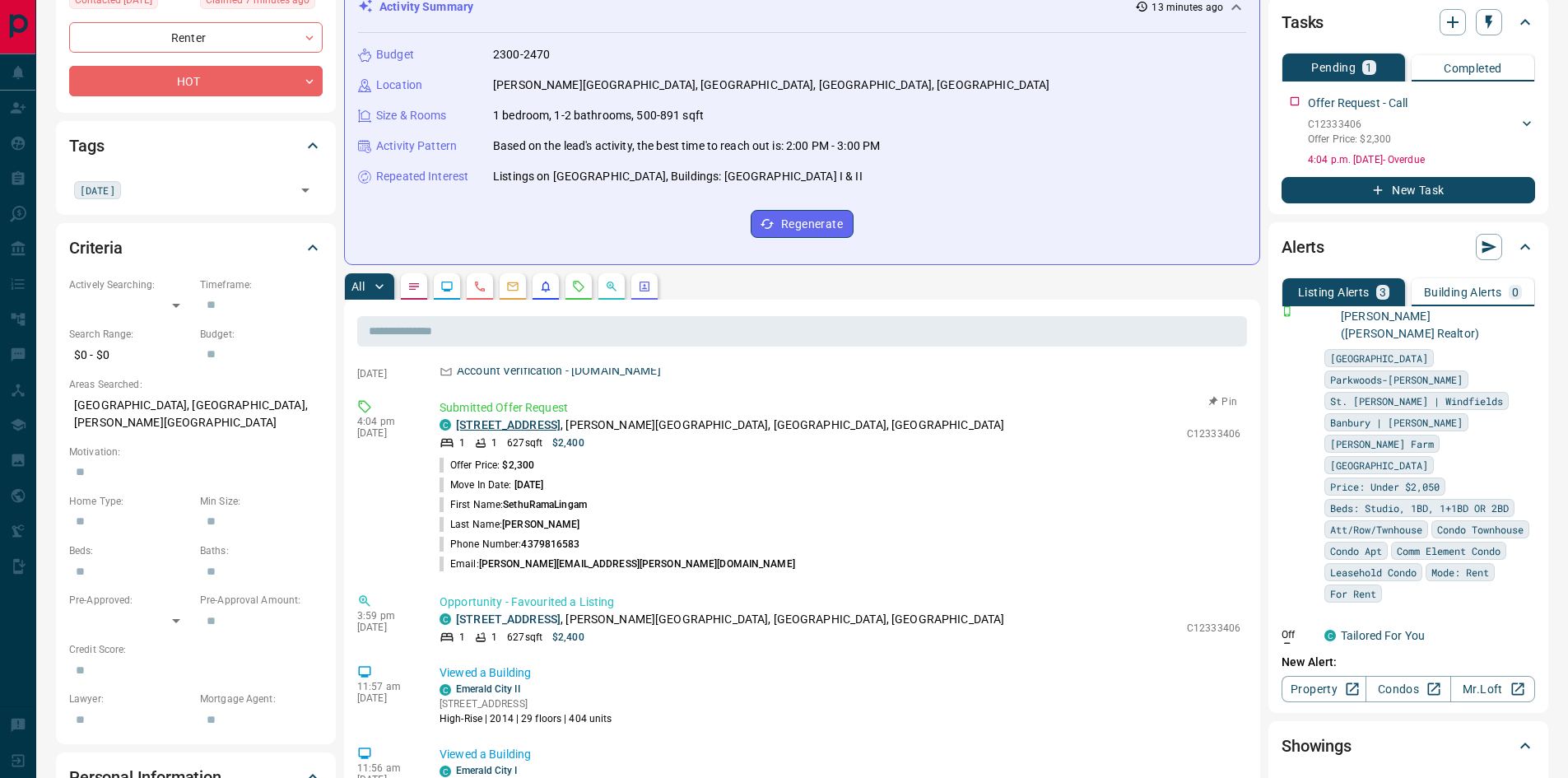
click at [539, 428] on link "[STREET_ADDRESS]" at bounding box center [507, 424] width 105 height 13
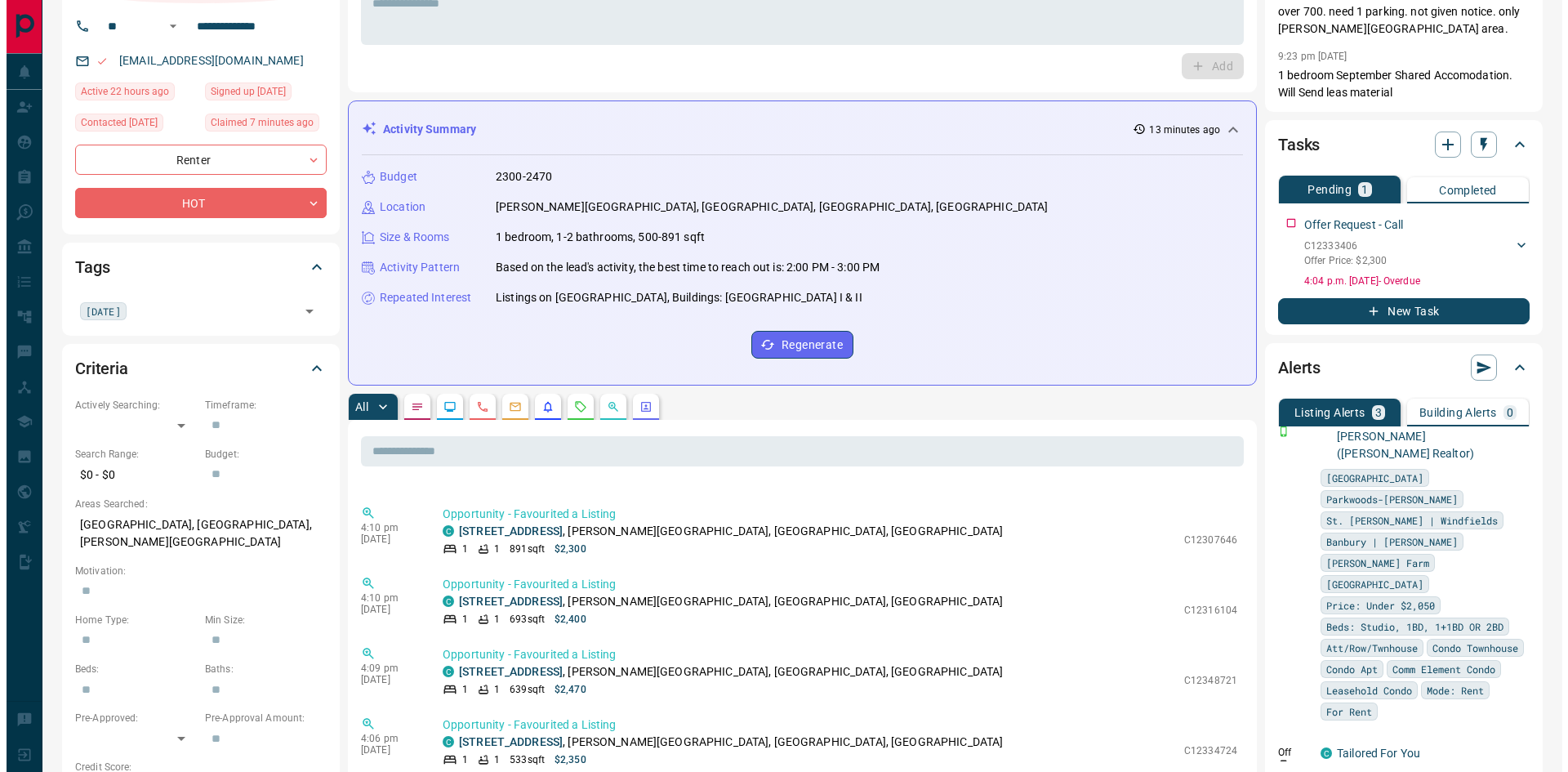
scroll to position [0, 0]
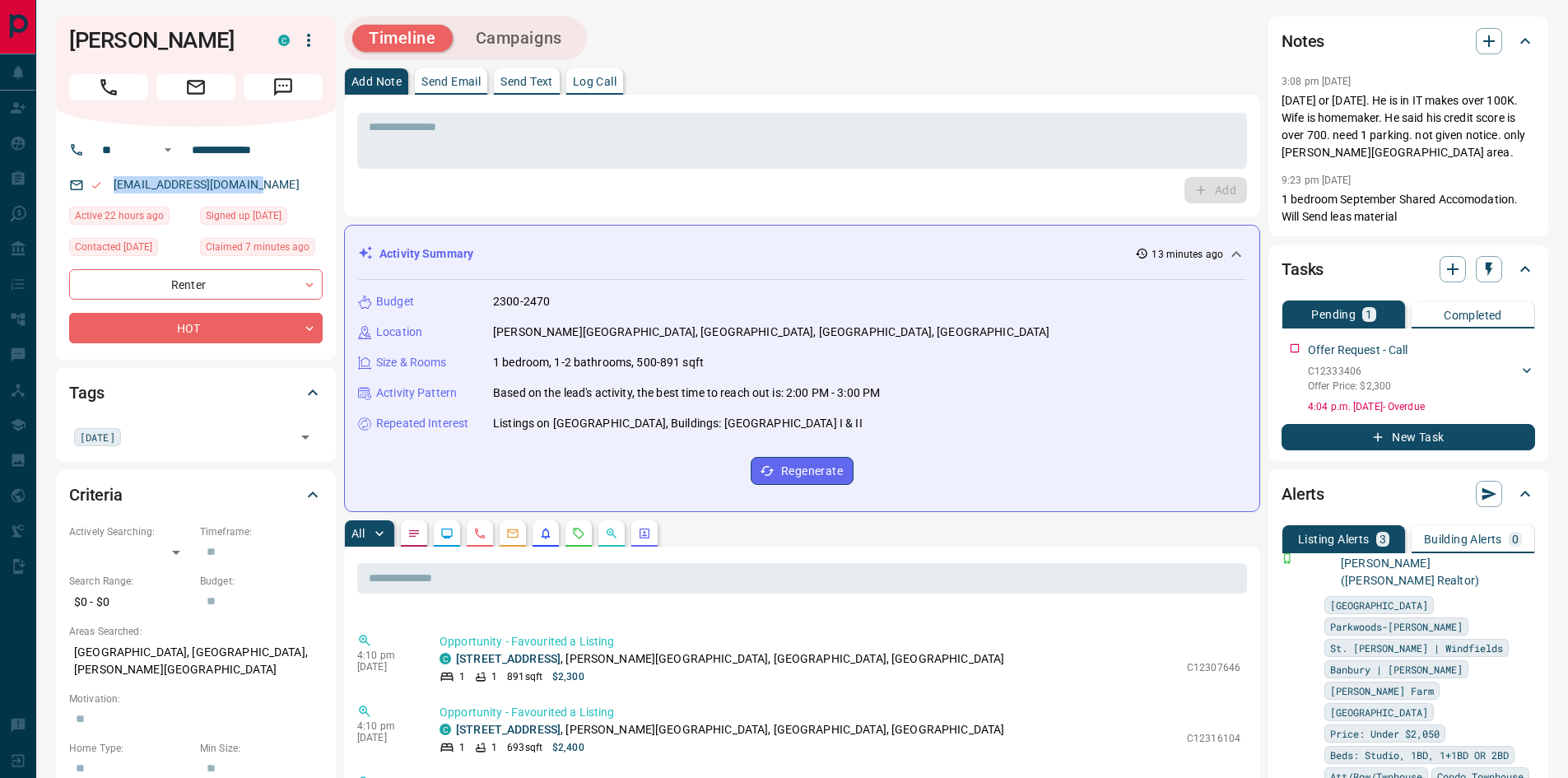
drag, startPoint x: 271, startPoint y: 208, endPoint x: 99, endPoint y: 215, distance: 172.1
click at [99, 198] on div "[EMAIL_ADDRESS][DOMAIN_NAME]" at bounding box center [195, 184] width 253 height 27
copy link "[EMAIL_ADDRESS][DOMAIN_NAME]"
click at [454, 167] on div "* ​" at bounding box center [801, 140] width 889 height 56
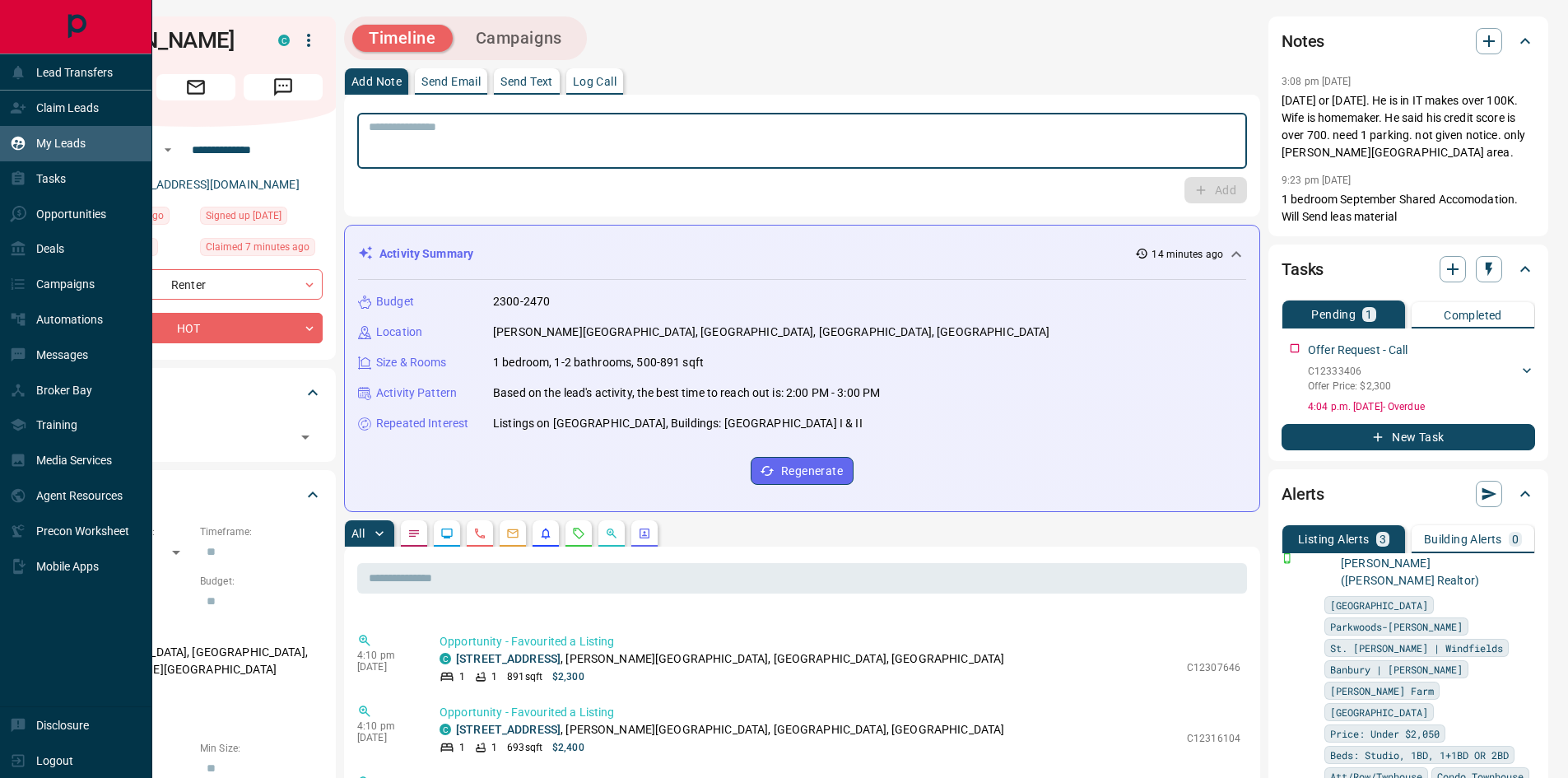
click at [32, 131] on div "My Leads" at bounding box center [48, 143] width 76 height 27
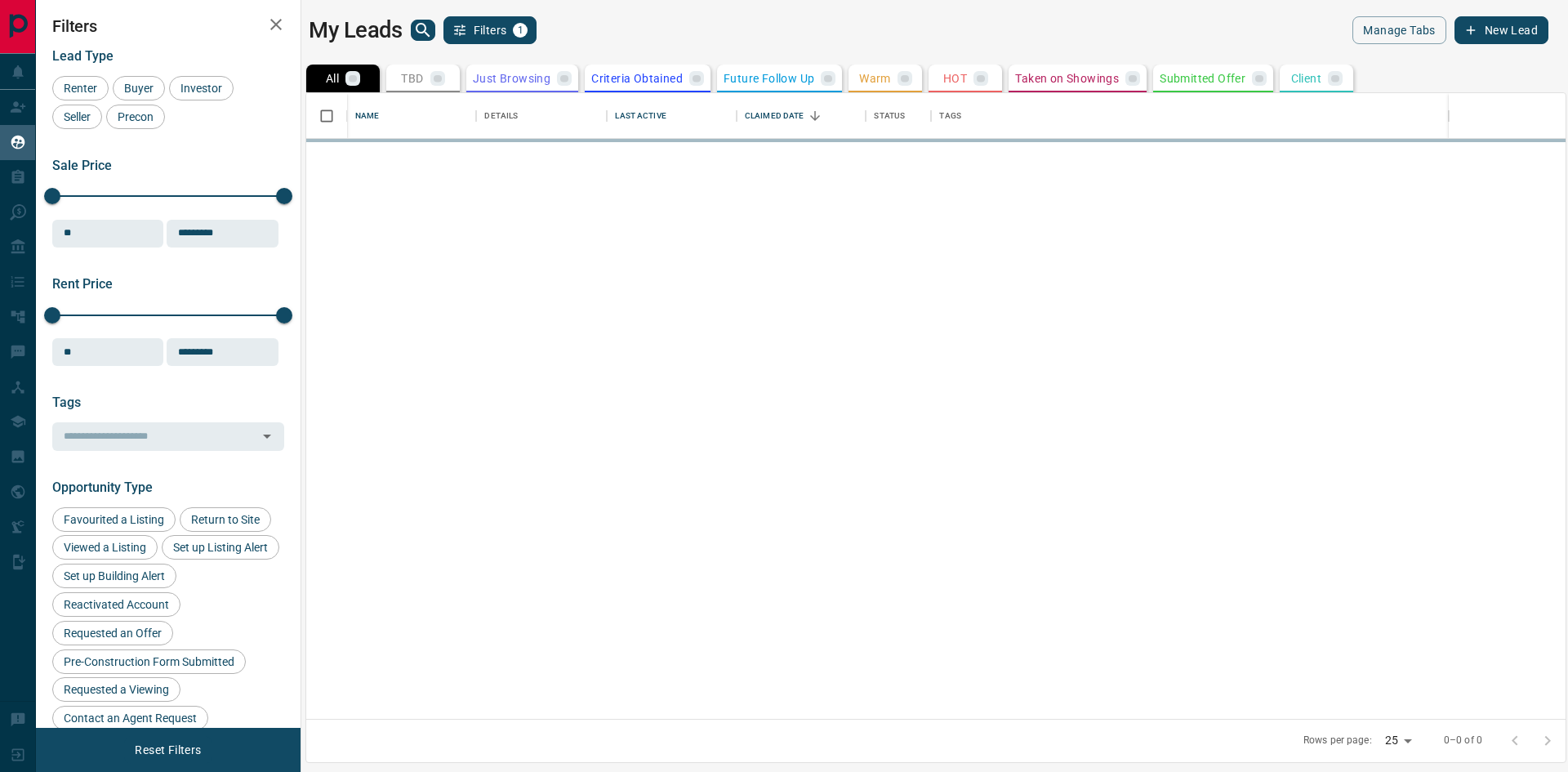
scroll to position [613, 1247]
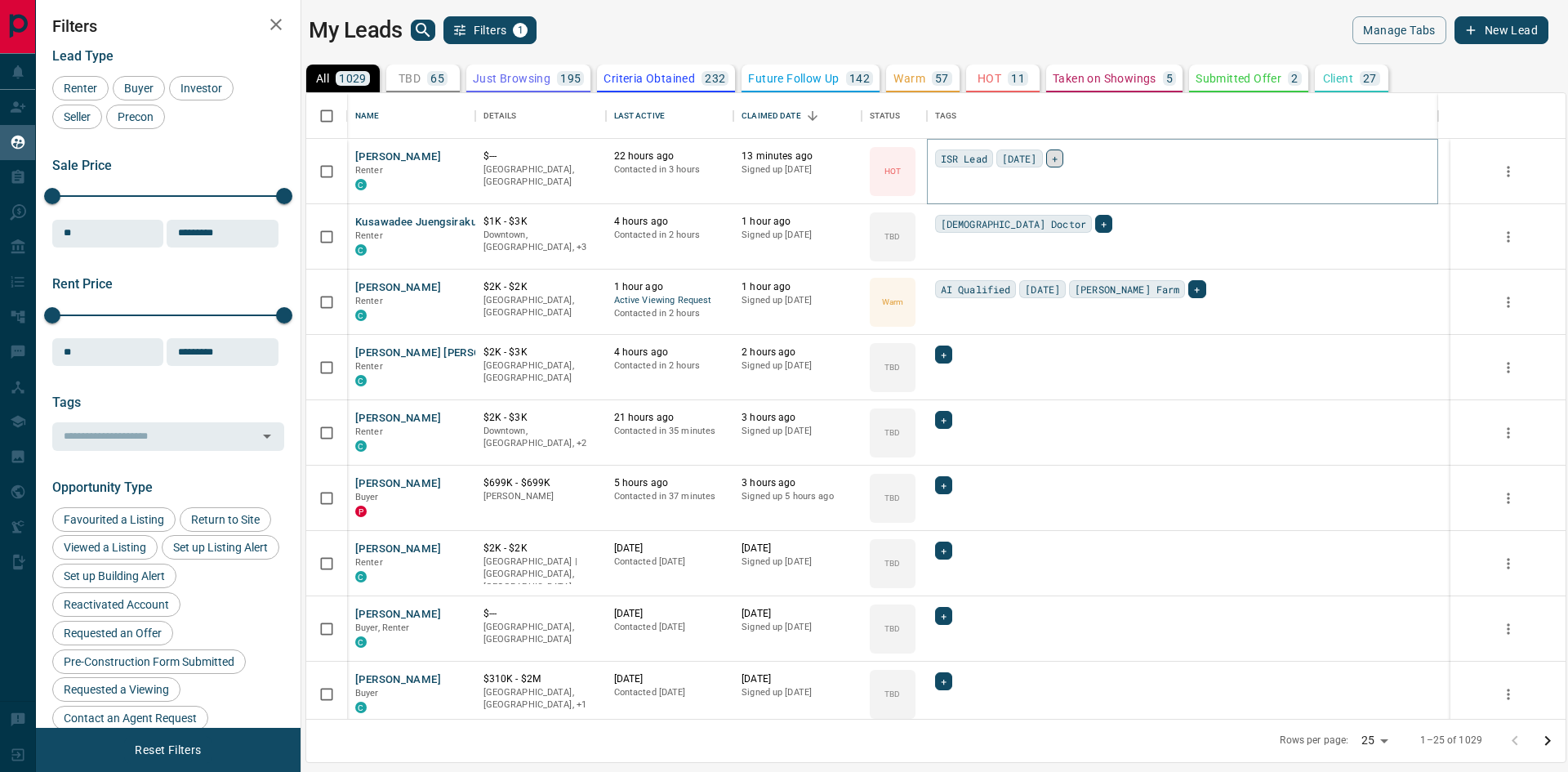
click at [1052, 159] on span "+" at bounding box center [1054, 158] width 6 height 16
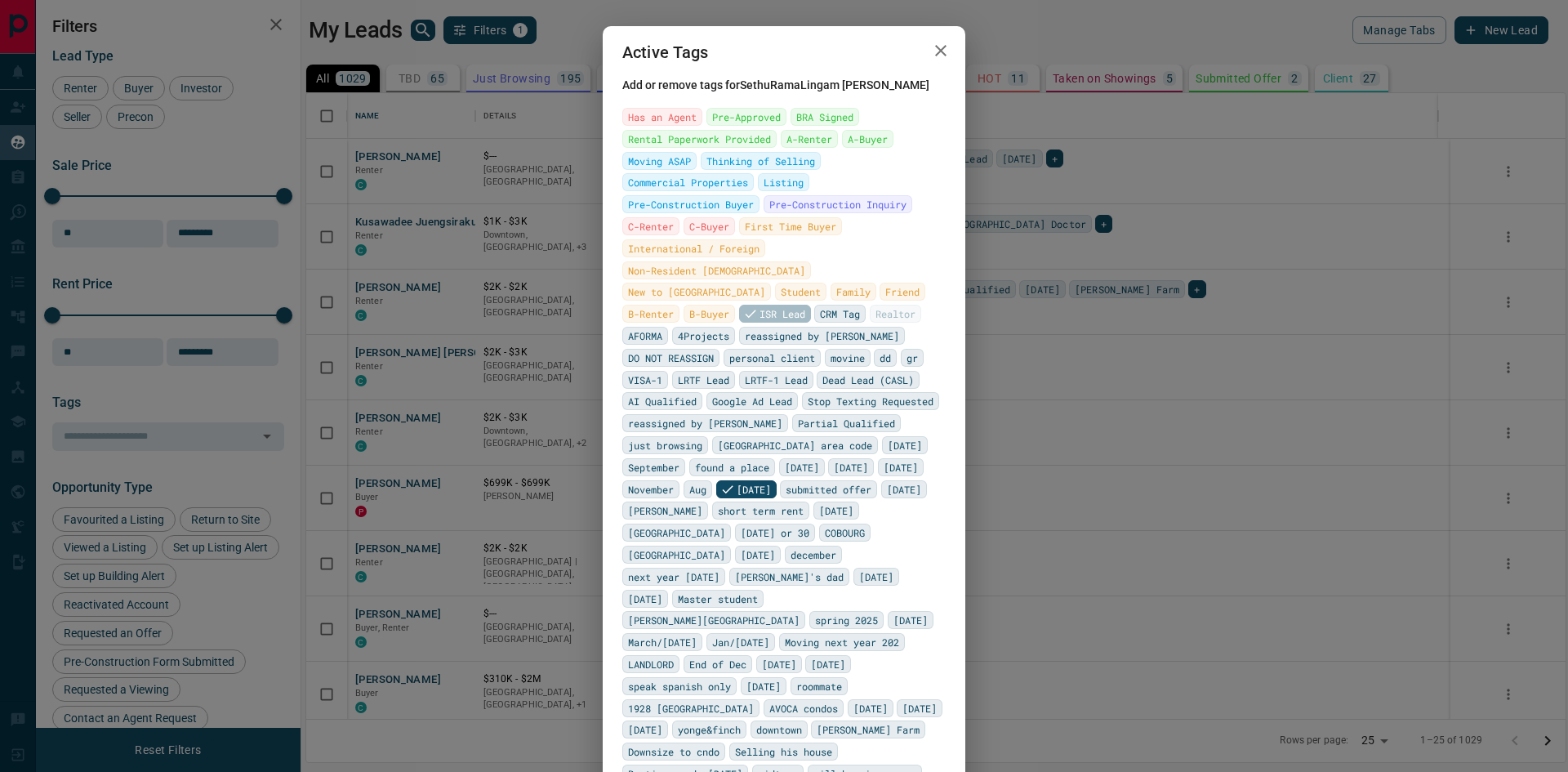
click at [931, 45] on icon "button" at bounding box center [940, 51] width 20 height 20
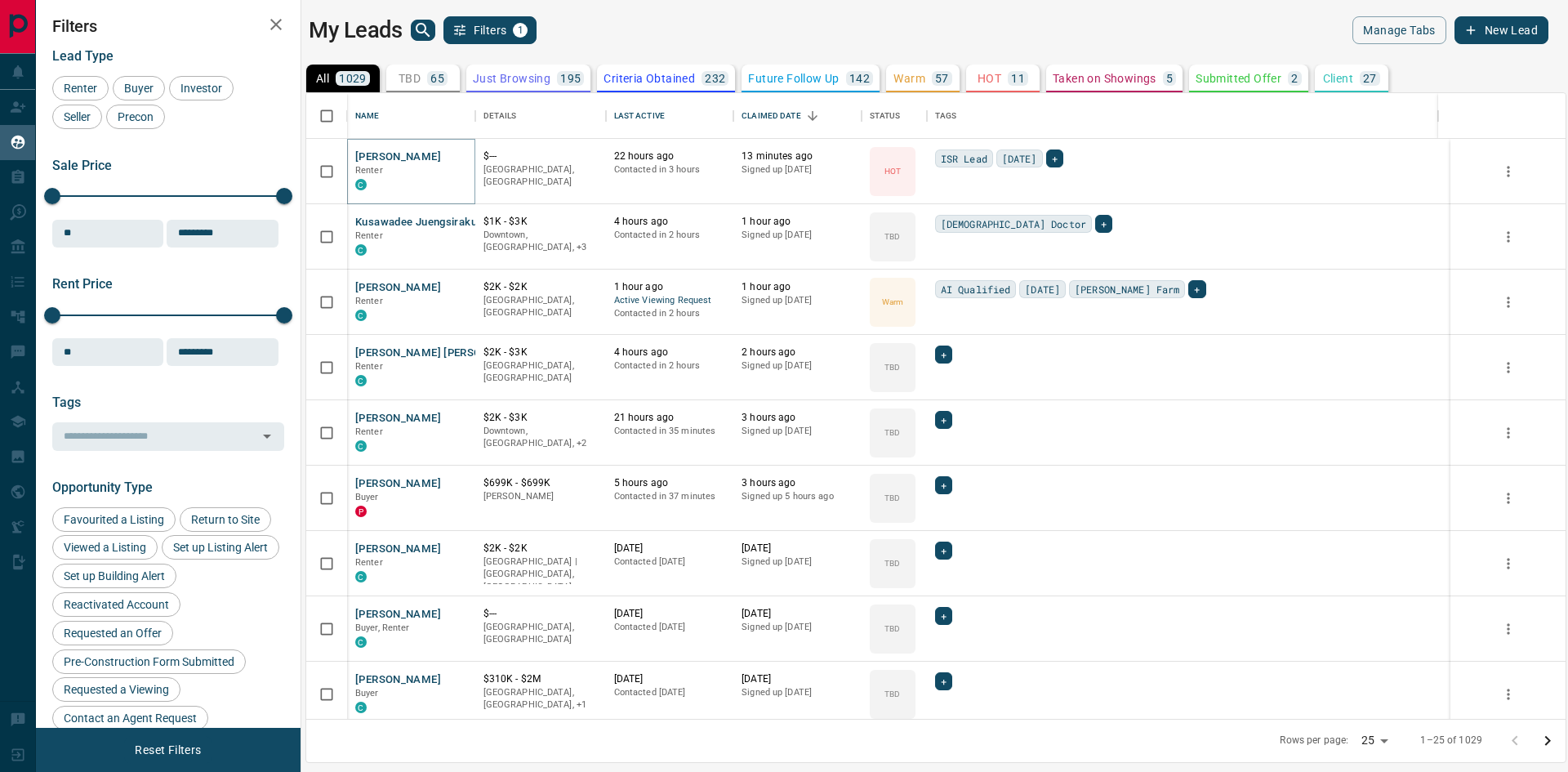
click at [434, 154] on button "[PERSON_NAME]" at bounding box center [398, 157] width 86 height 15
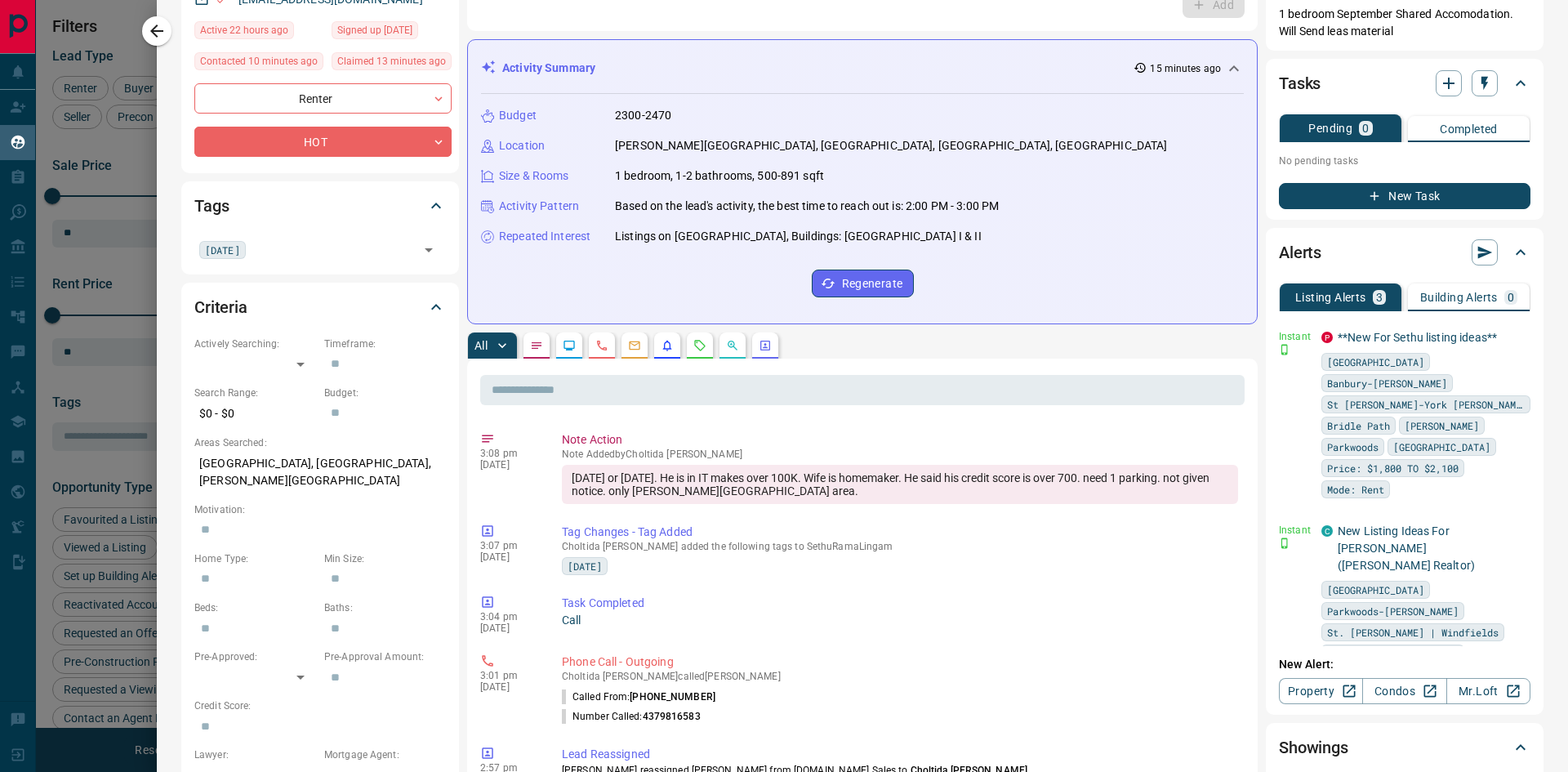
scroll to position [81, 0]
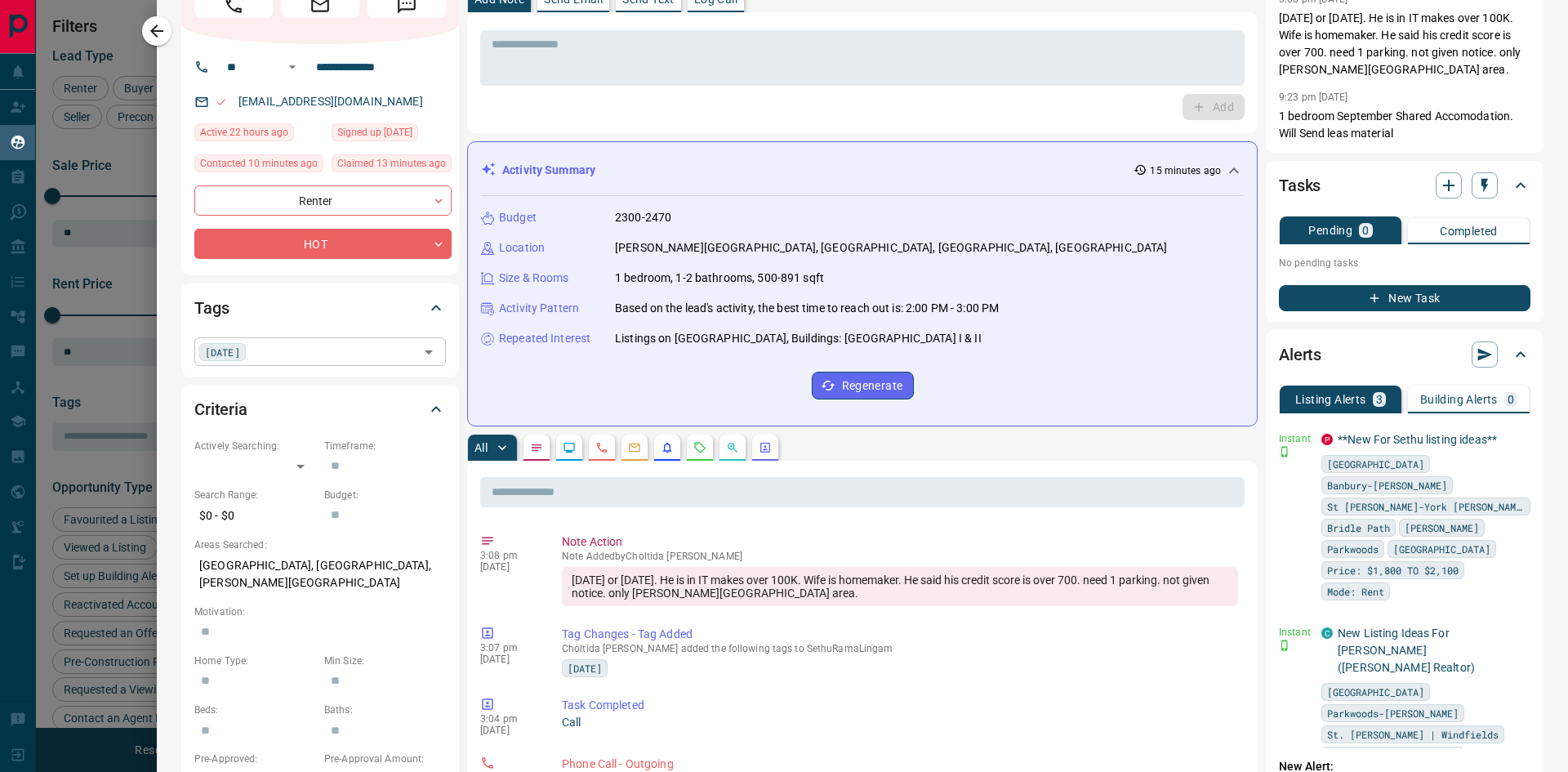
click at [343, 360] on input "text" at bounding box center [332, 351] width 163 height 18
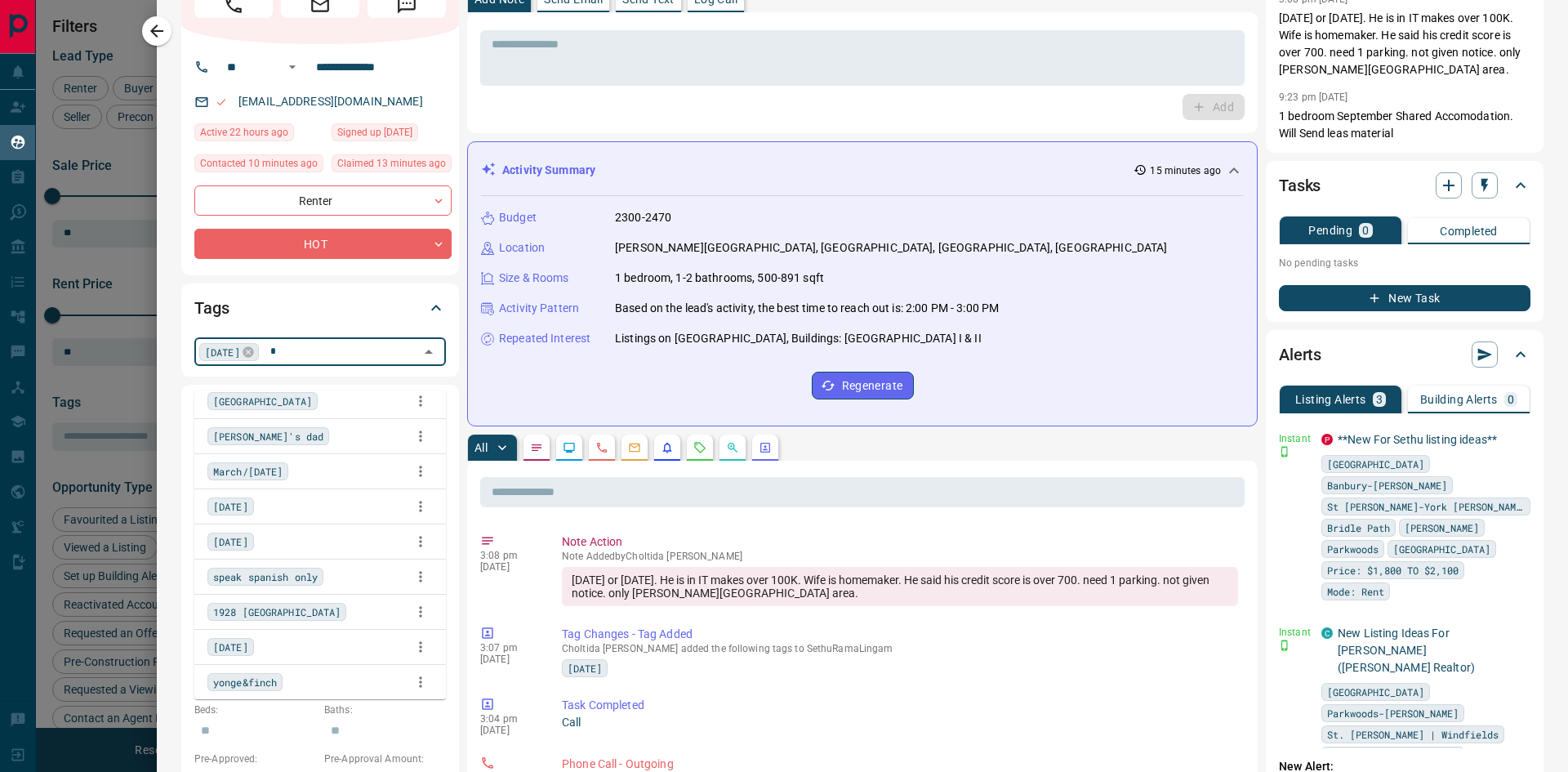
scroll to position [0, 0]
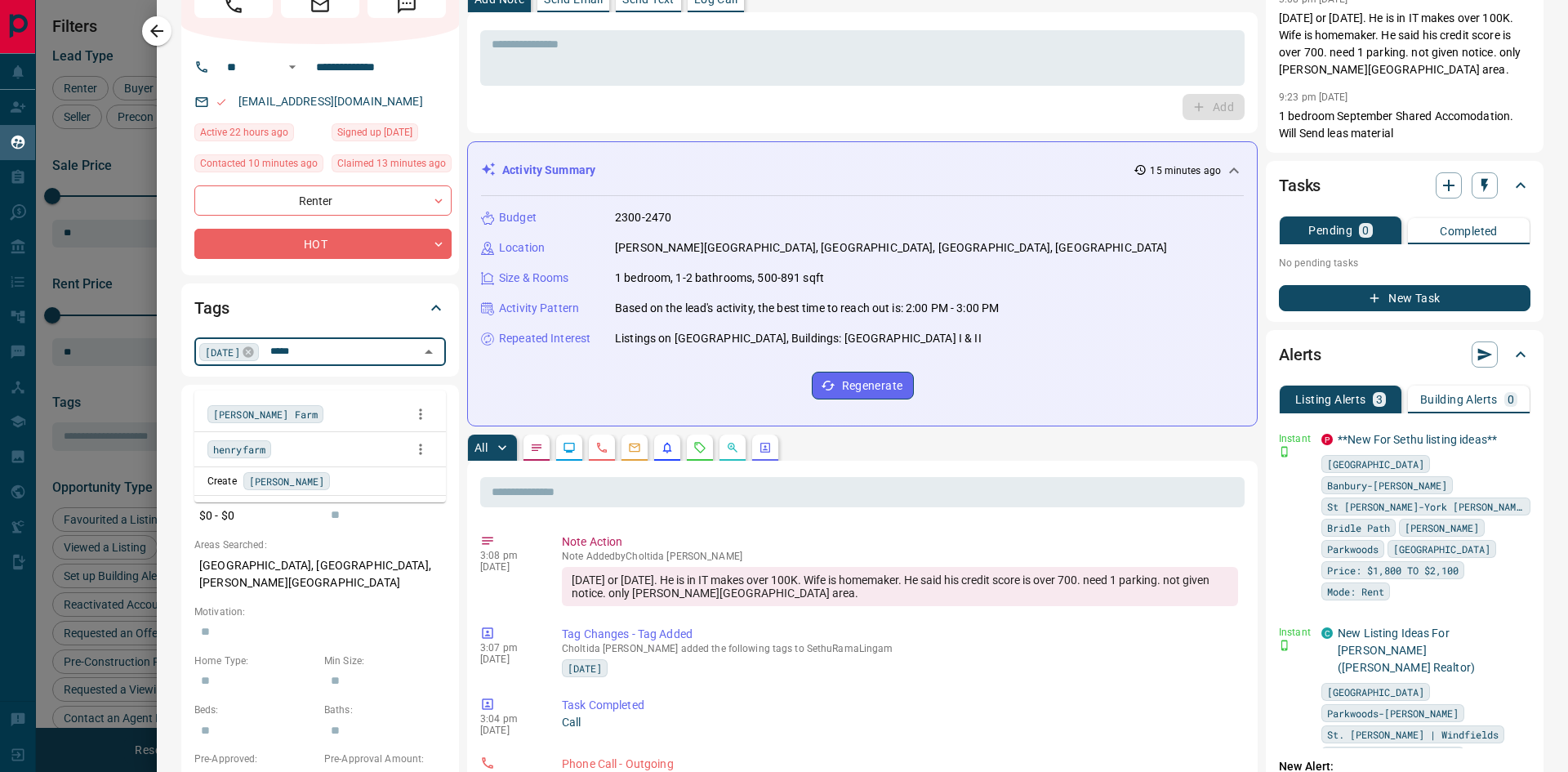
type input "*****"
click at [280, 407] on div "[PERSON_NAME] Farm" at bounding box center [320, 413] width 226 height 25
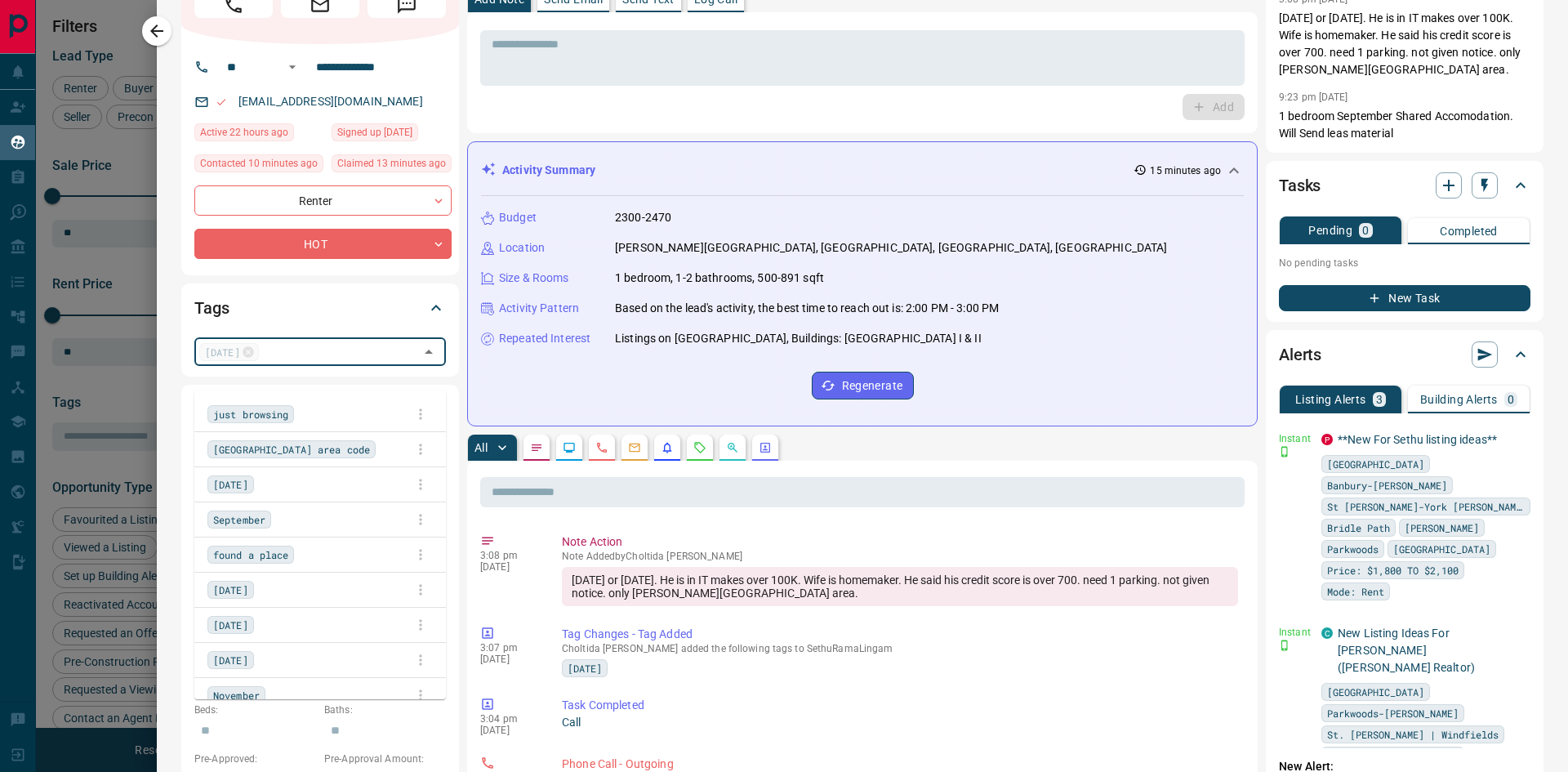
scroll to position [83, 0]
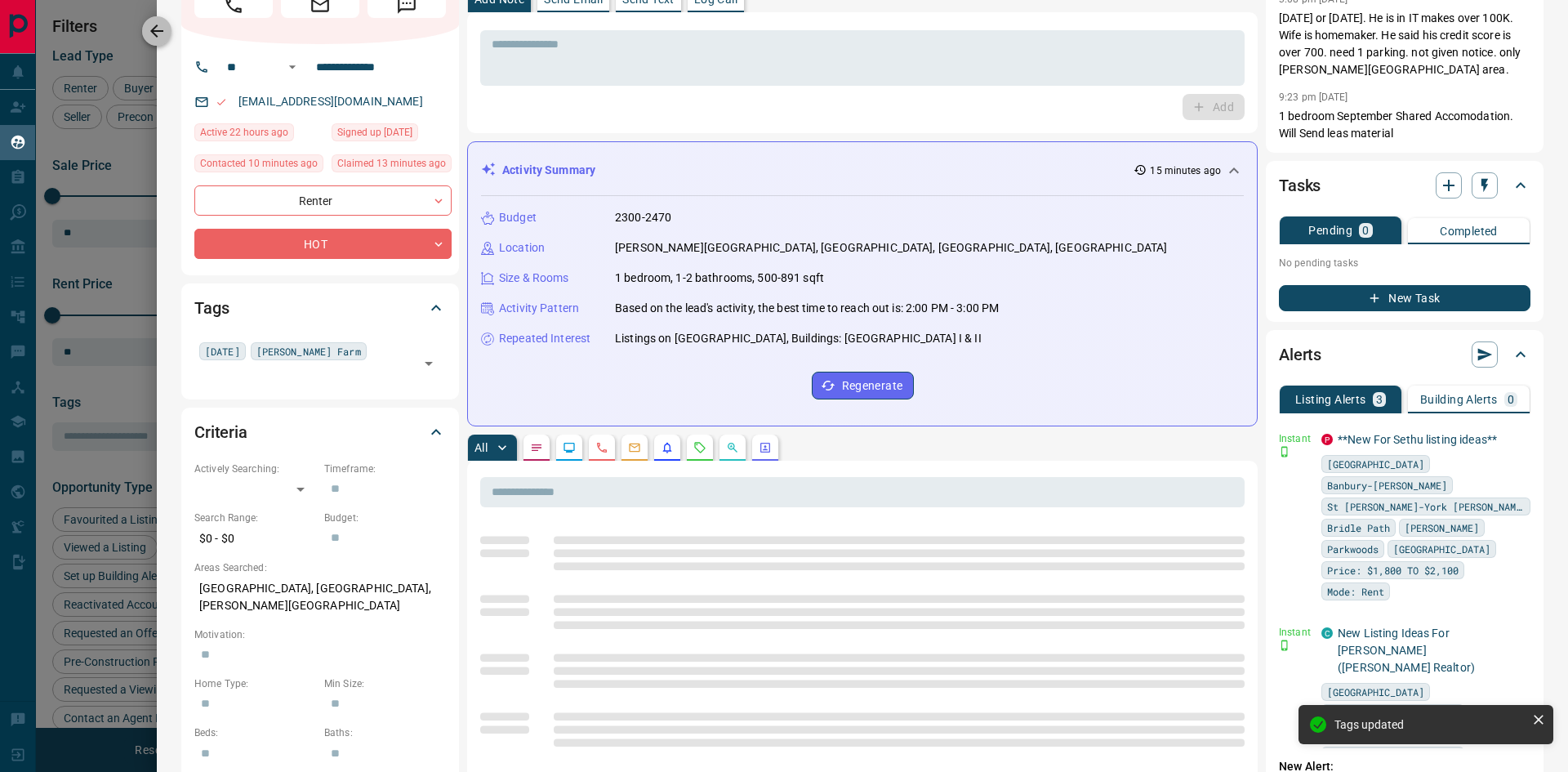
click at [153, 44] on button "button" at bounding box center [157, 31] width 29 height 29
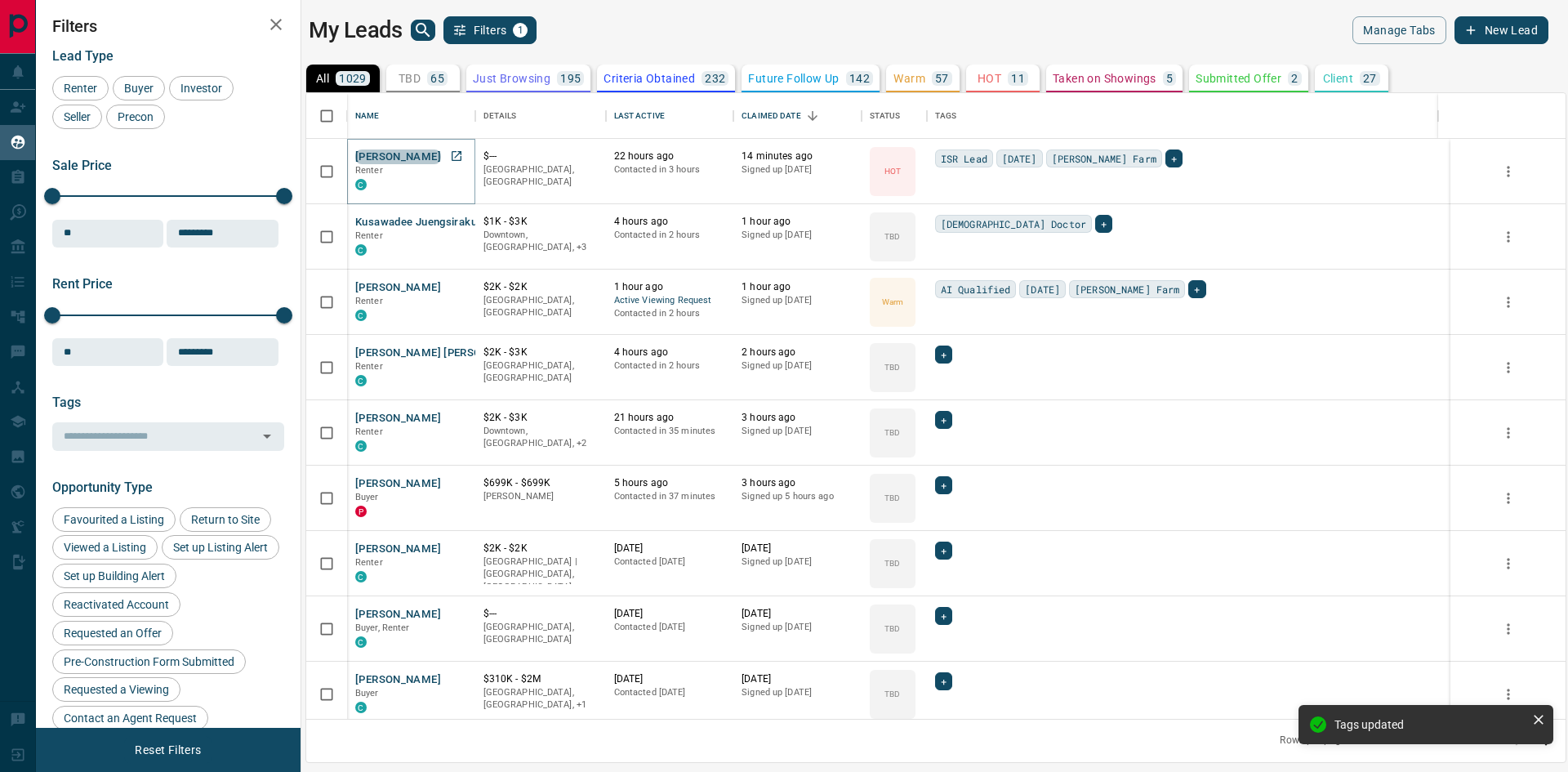
click at [367, 153] on button "[PERSON_NAME]" at bounding box center [398, 157] width 86 height 15
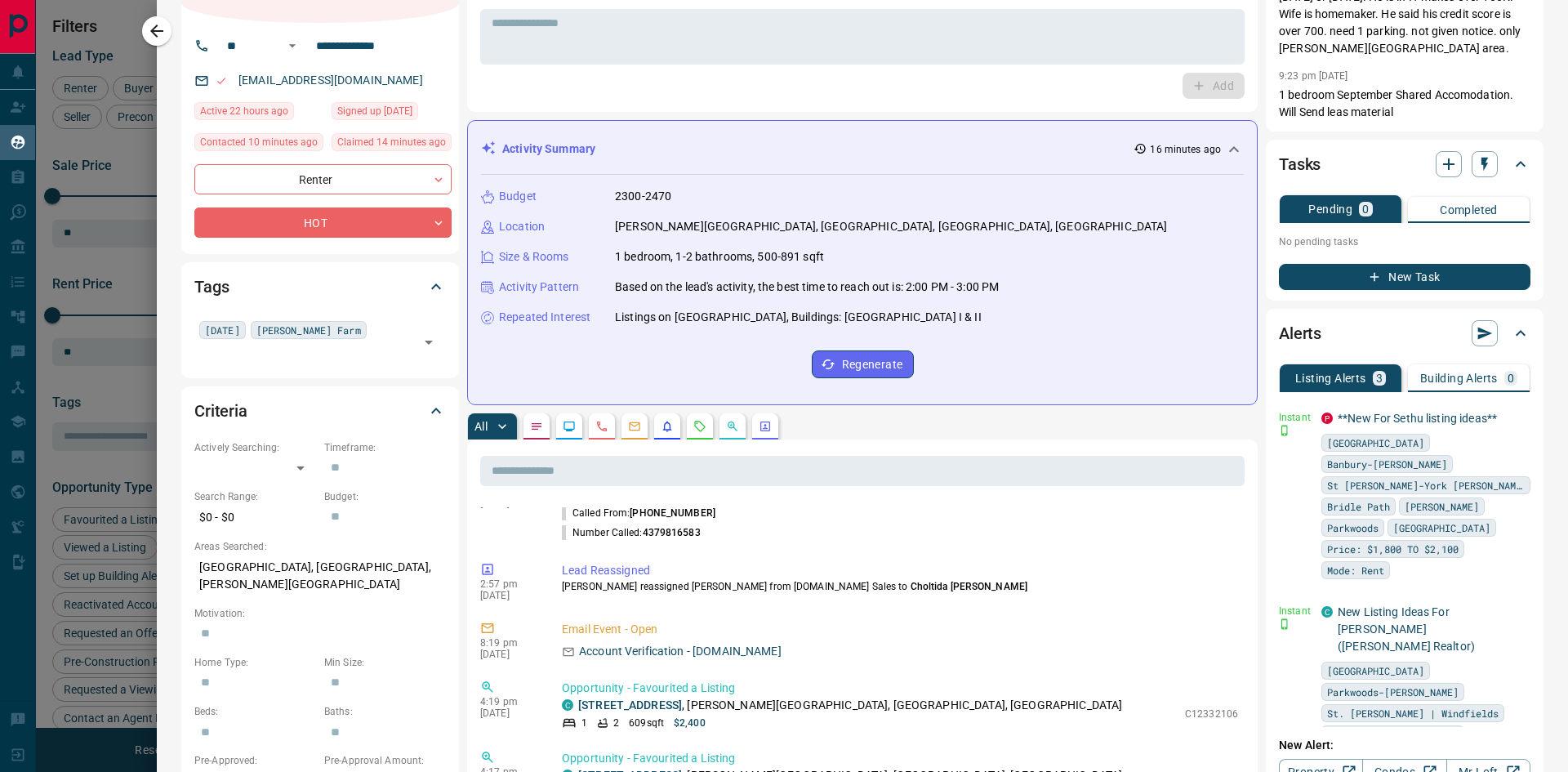
scroll to position [0, 0]
